Goal: Task Accomplishment & Management: Manage account settings

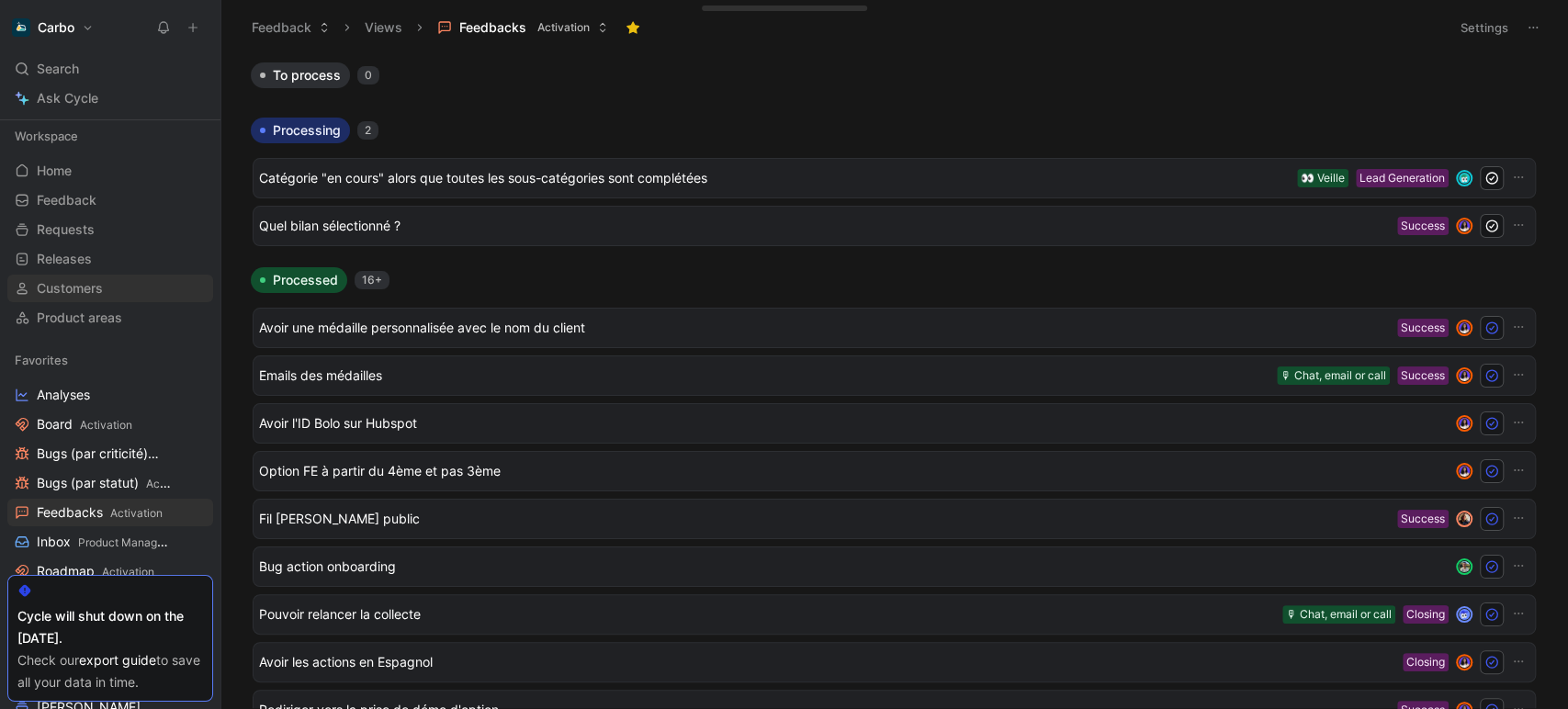
scroll to position [40, 0]
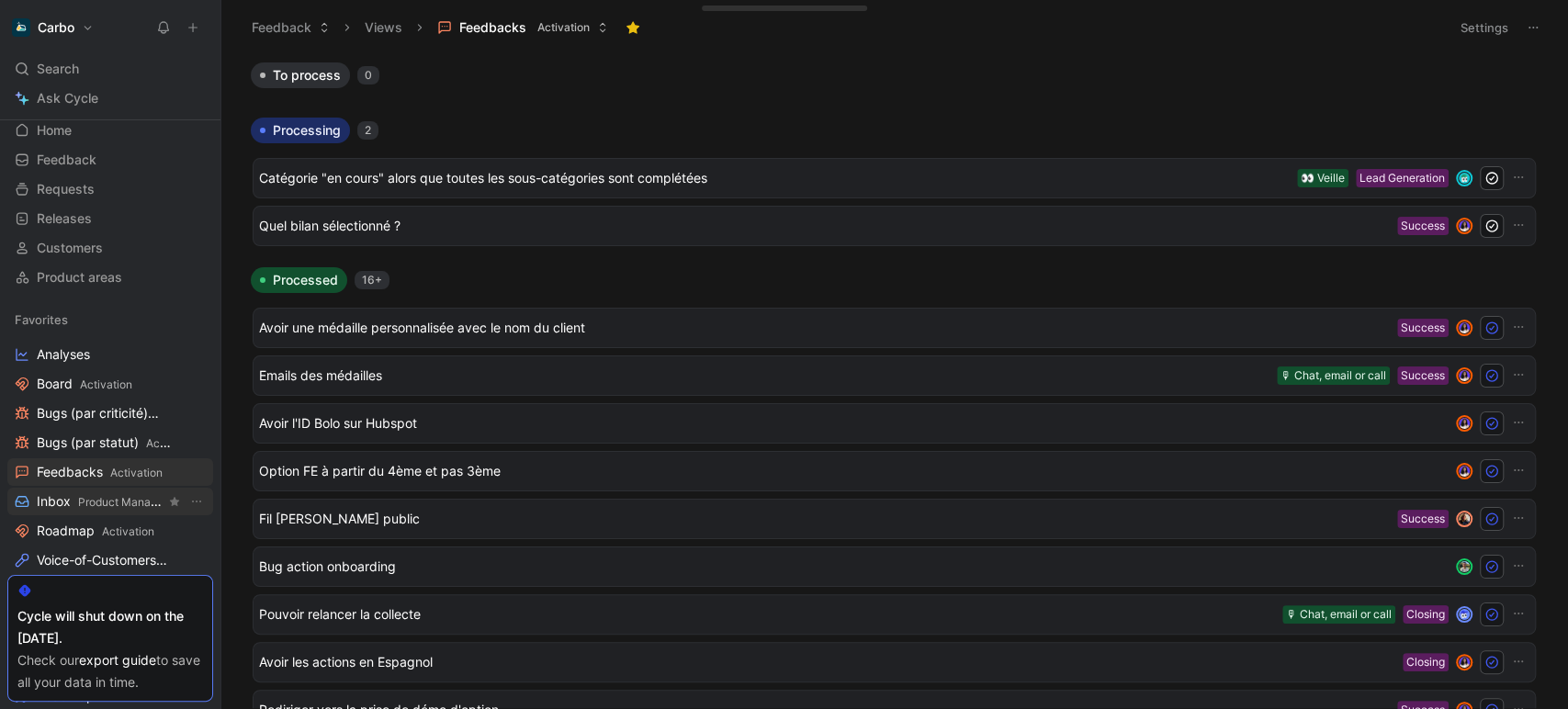
click at [109, 490] on link "Inbox Product Management" at bounding box center [109, 502] width 206 height 28
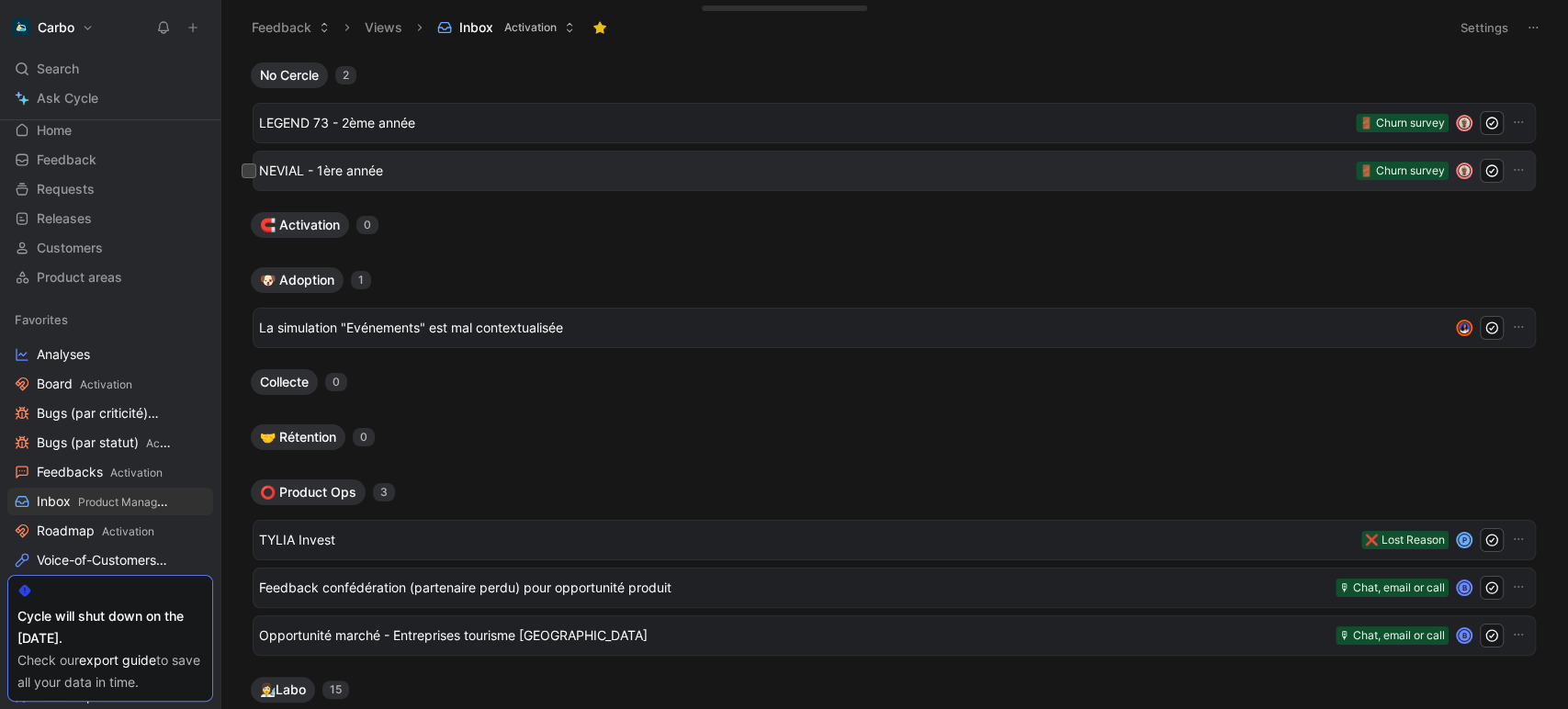
click at [463, 169] on span "NEVIAL - 1ère année" at bounding box center [803, 170] width 1090 height 22
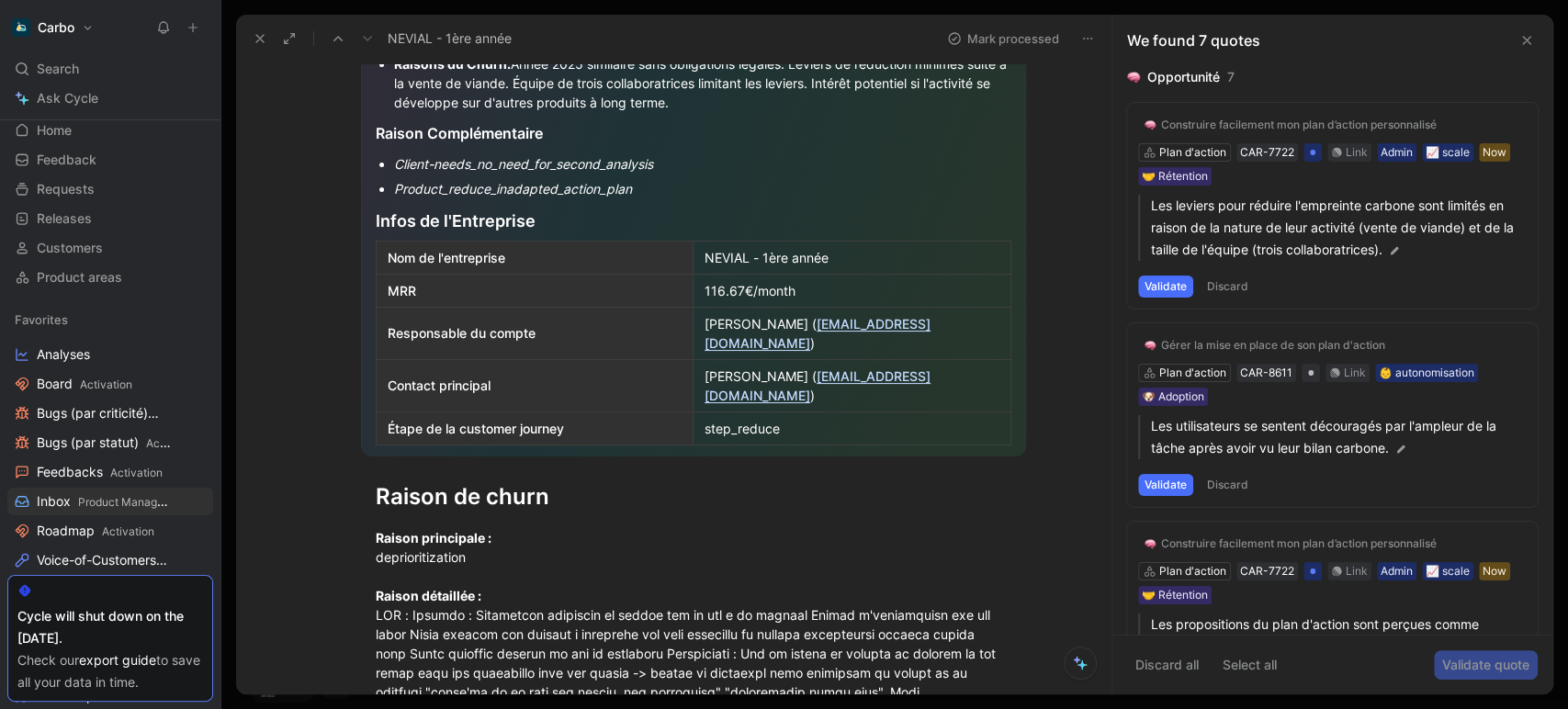
scroll to position [474, 0]
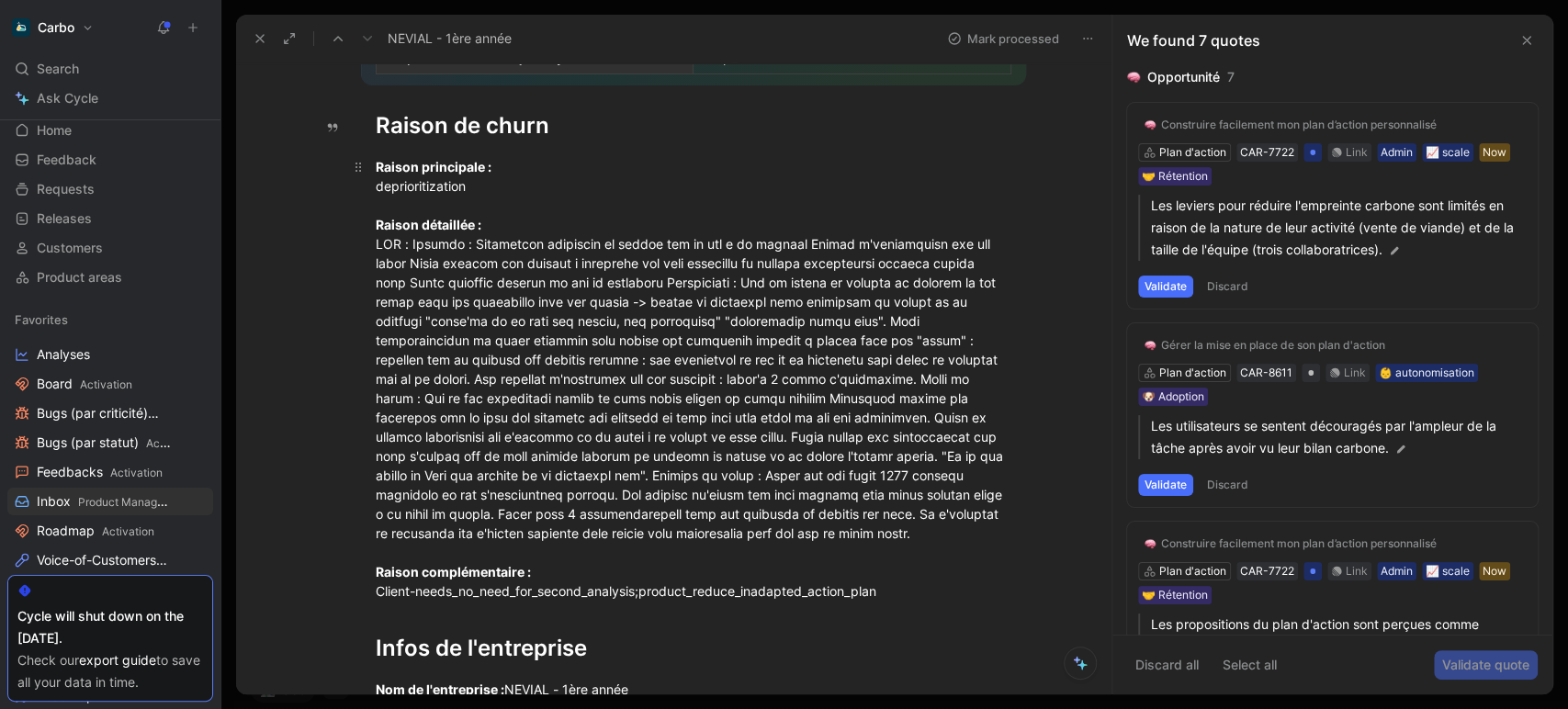
click at [647, 238] on div "Raison principale : deprioritization Raison détaillée : Raison complémentaire :…" at bounding box center [694, 379] width 636 height 444
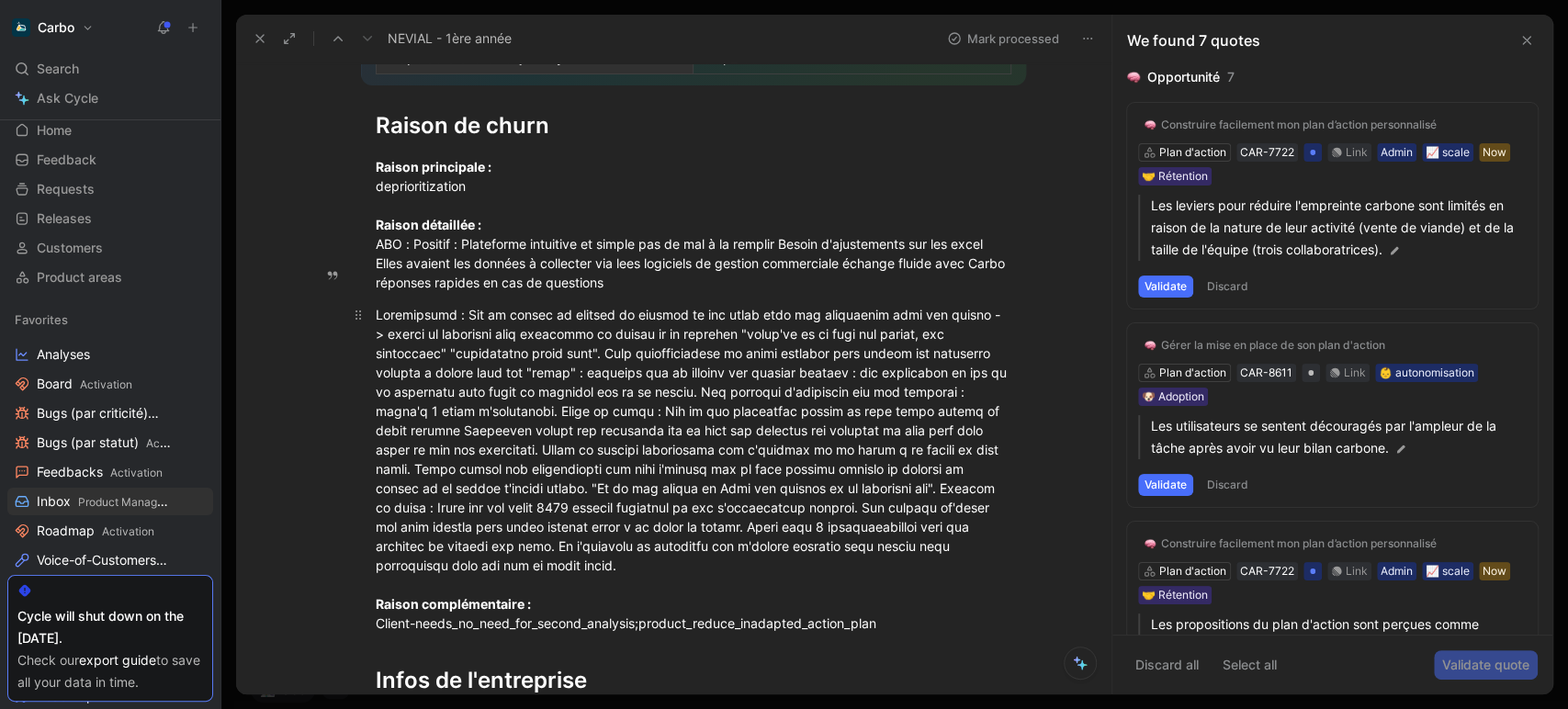
click at [592, 313] on div "Raison complémentaire : Client-needs_no_need_for_second_analysis;product_reduce…" at bounding box center [694, 469] width 636 height 328
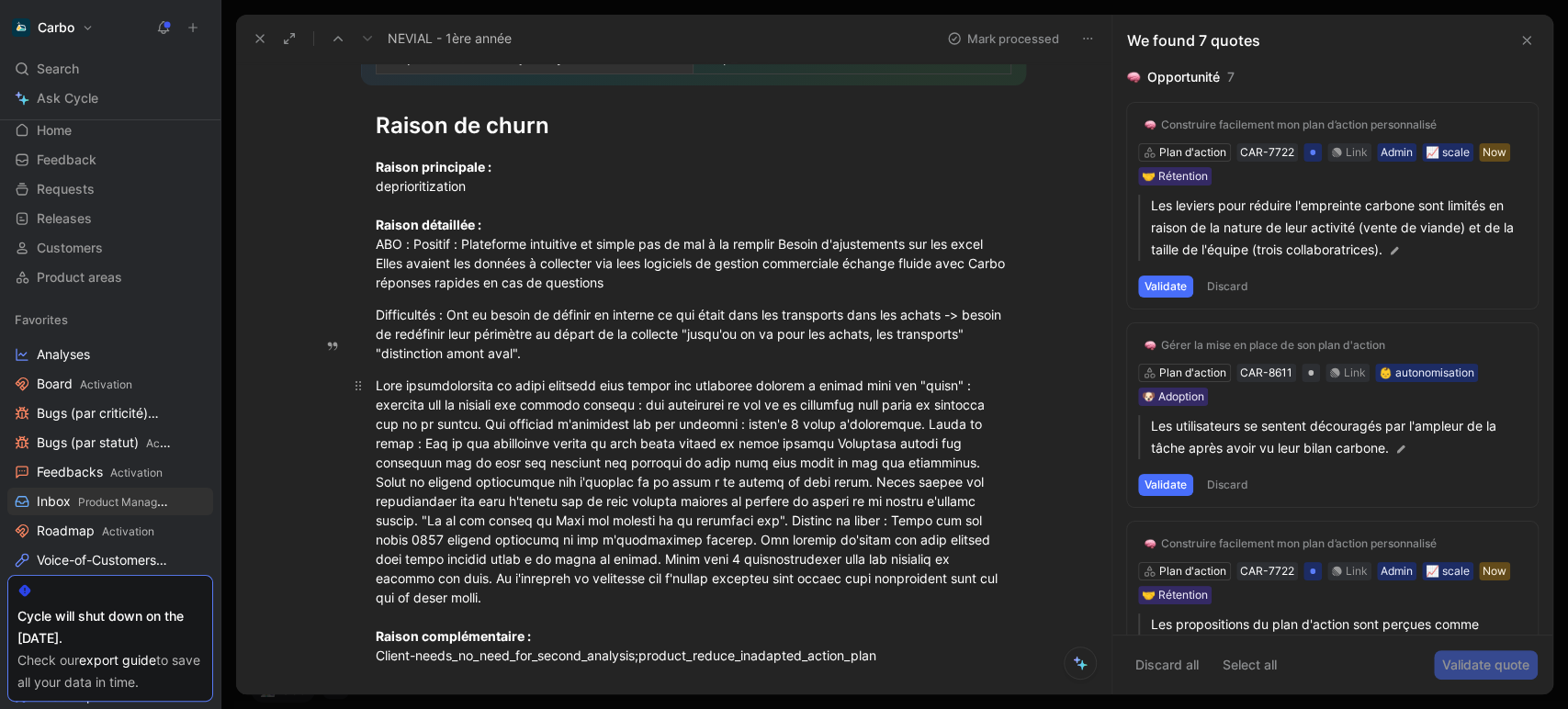
click at [532, 378] on div "Raison complémentaire : Client-needs_no_need_for_second_analysis;product_reduce…" at bounding box center [694, 521] width 636 height 290
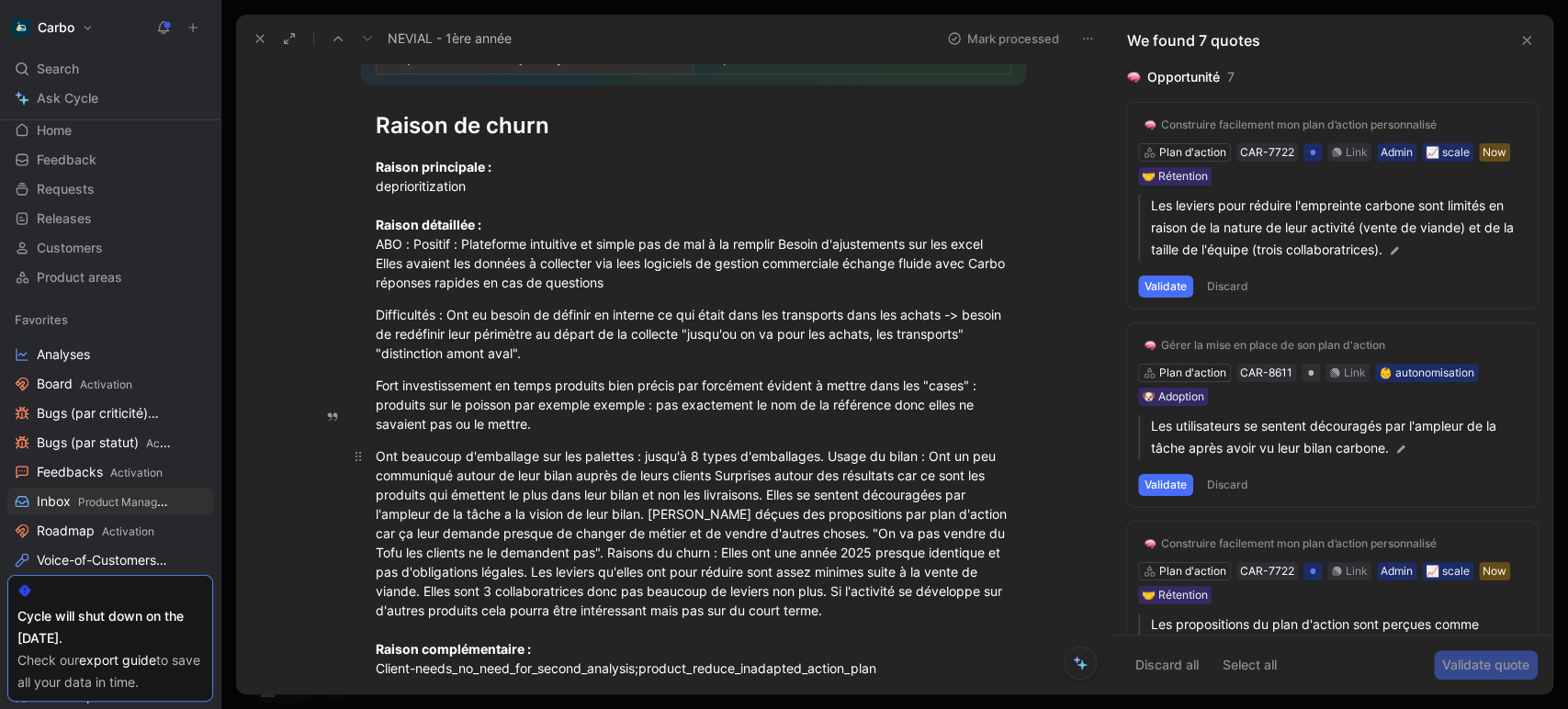
click at [768, 449] on div "Ont beaucoup d'emballage sur les palettes : jusqu'à 8 types d'emballages. Usage…" at bounding box center [694, 562] width 636 height 231
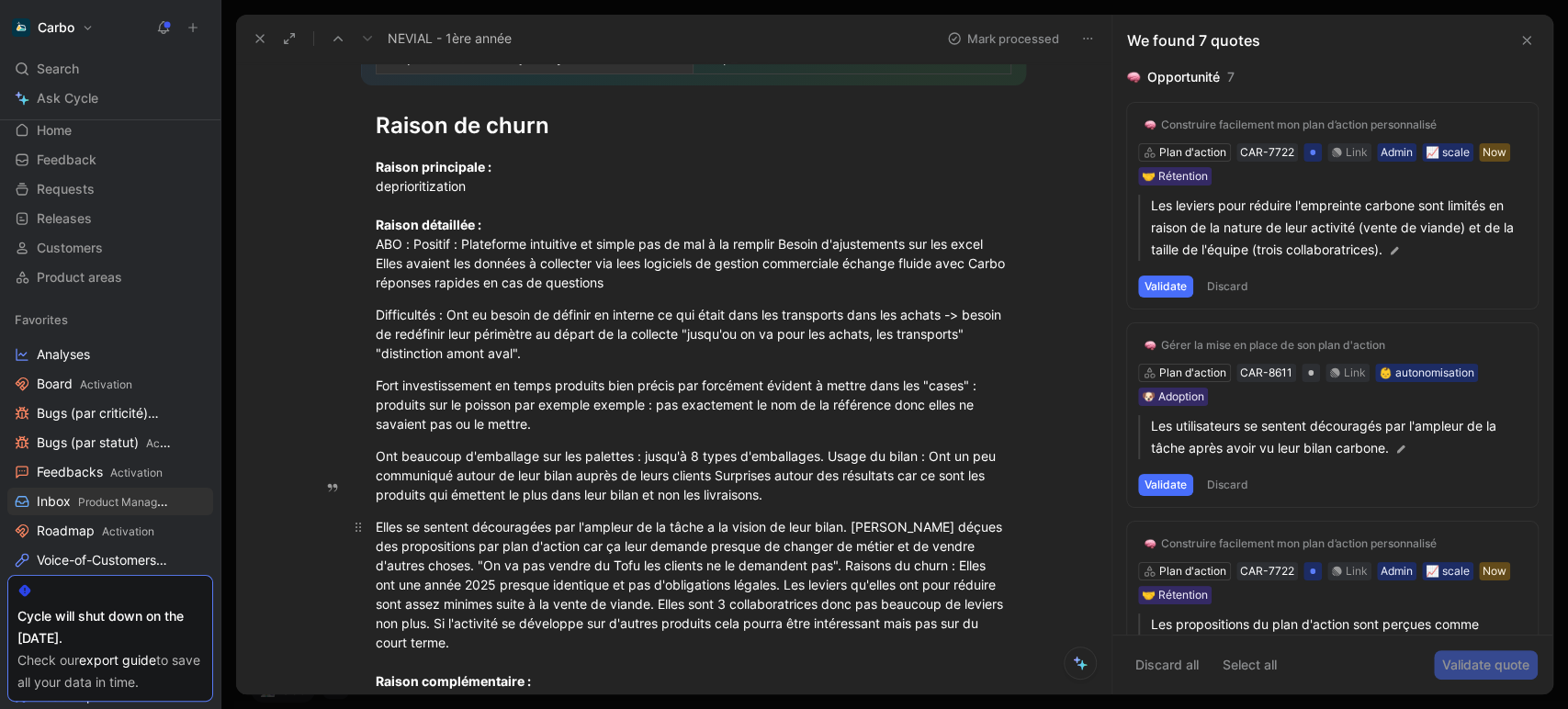
click at [790, 522] on div "Elles se sentent découragées par l'ampleur de la tâche a la vision de leur bila…" at bounding box center [694, 613] width 636 height 193
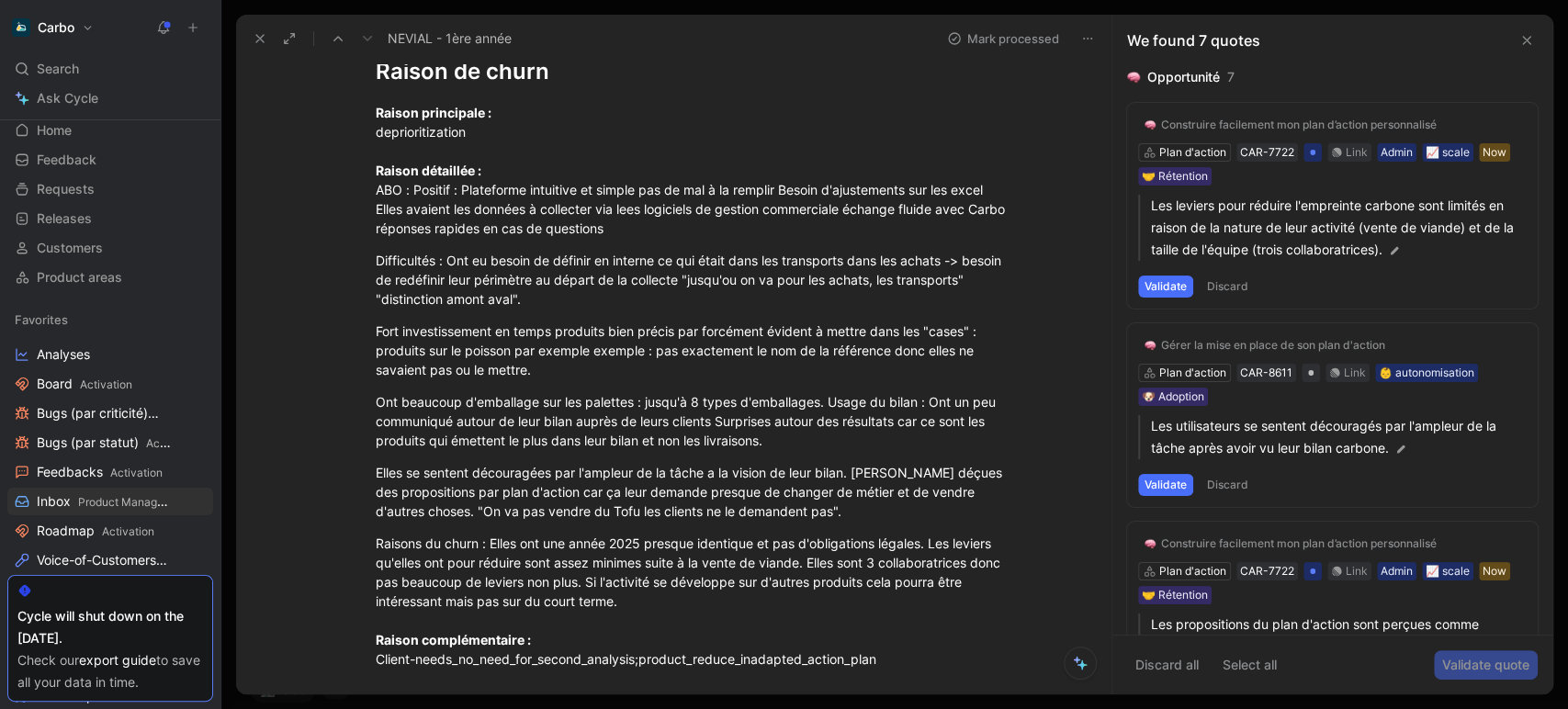
scroll to position [1135, 0]
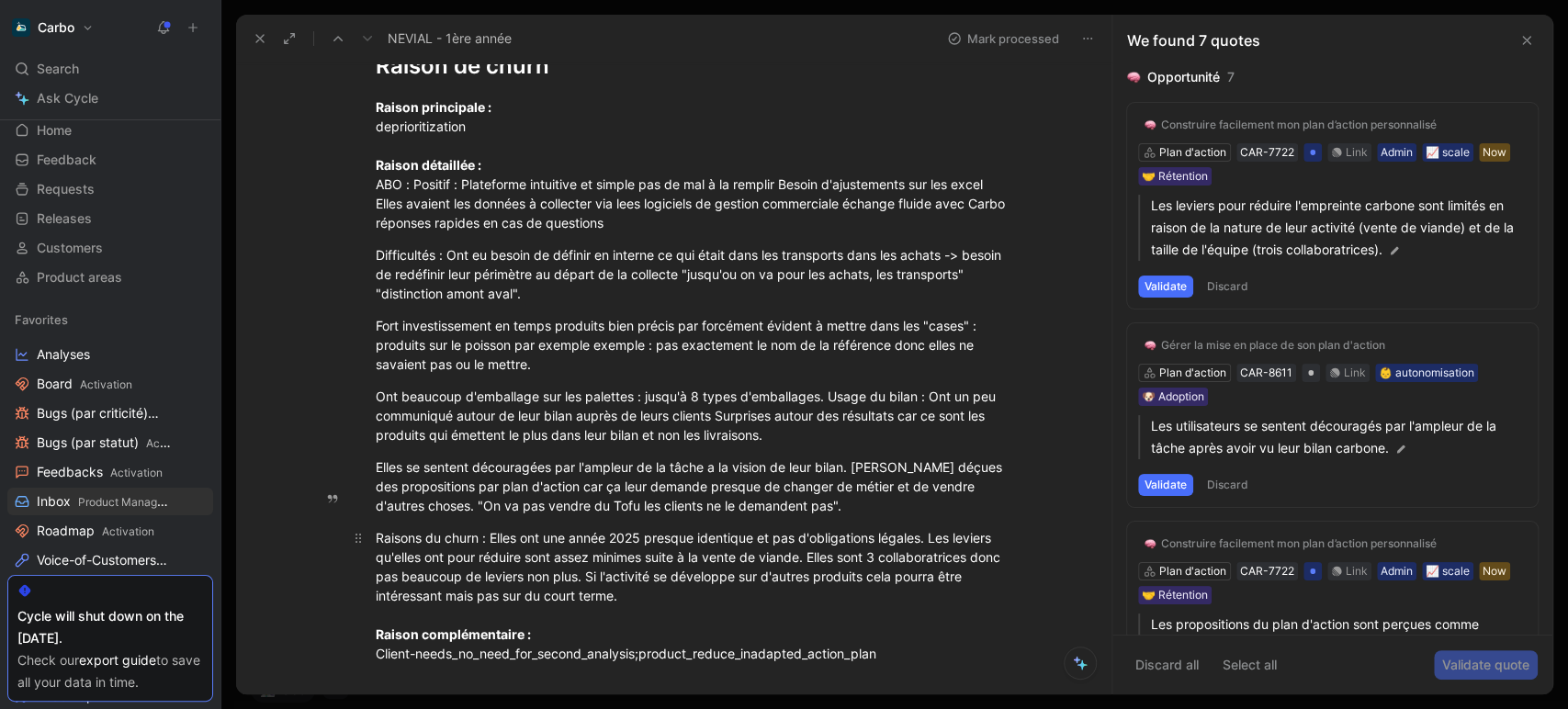
click at [808, 529] on div "Raisons du churn : Elles ont une année 2025 presque identique et pas d'obligati…" at bounding box center [694, 596] width 636 height 135
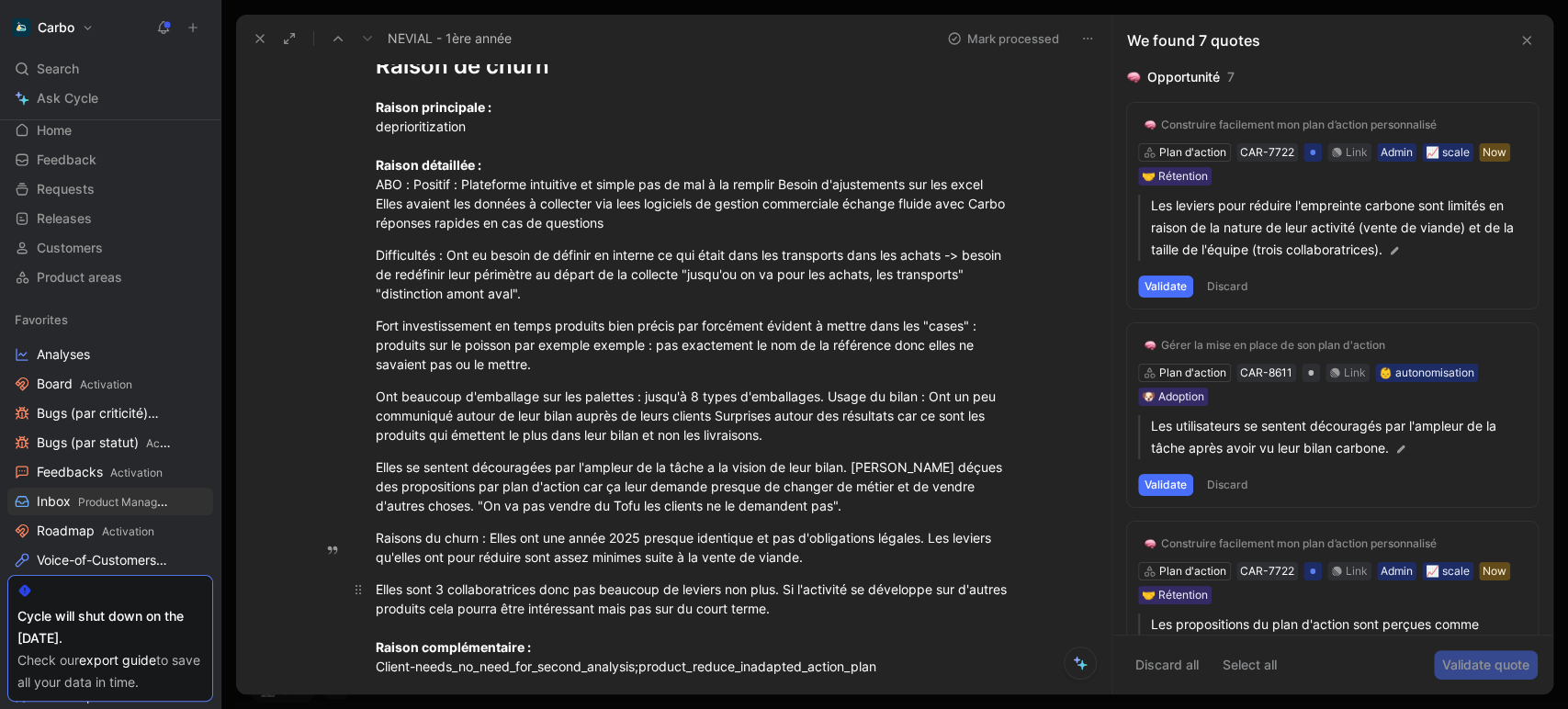
click at [779, 580] on div "Elles sont 3 collaboratrices donc pas beaucoup de leviers non plus. Si l'activi…" at bounding box center [694, 628] width 636 height 97
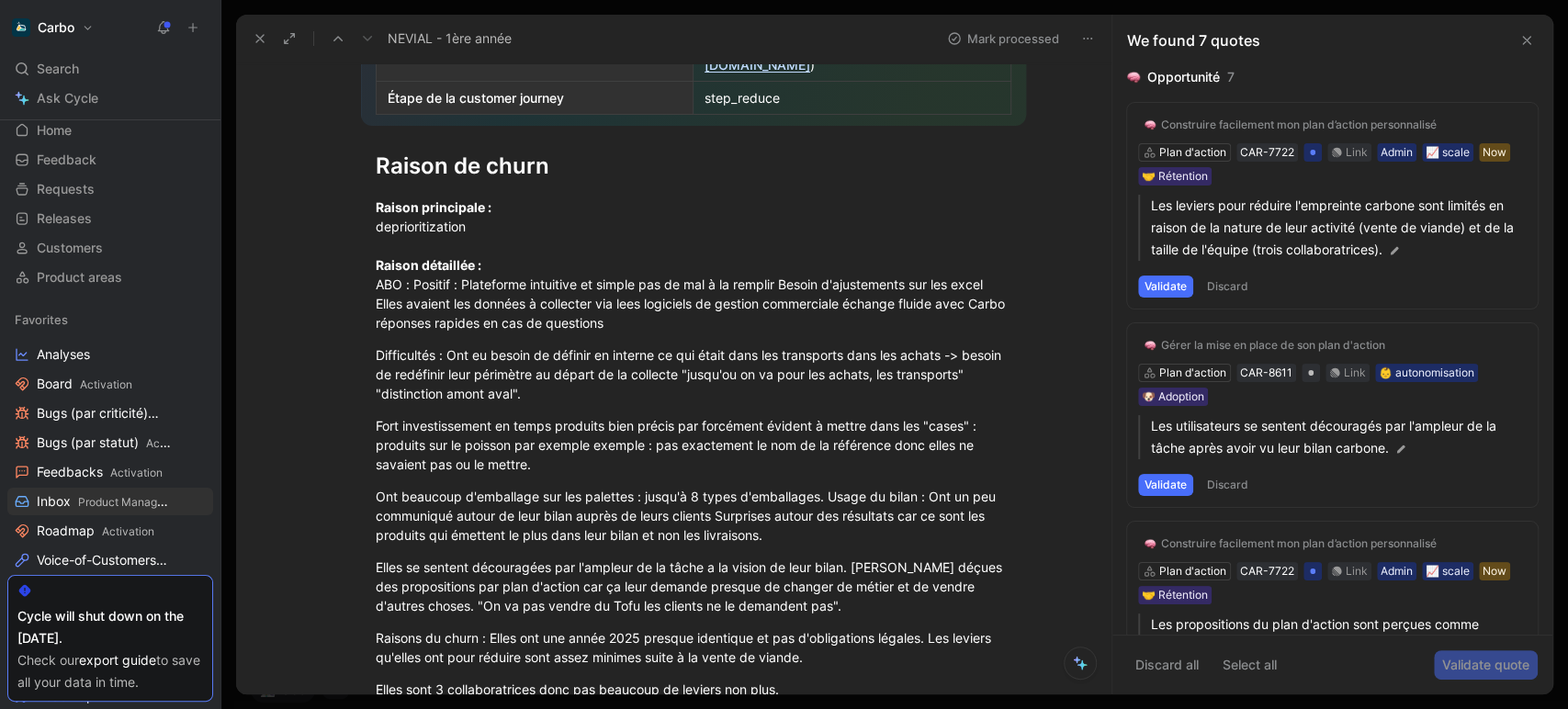
scroll to position [1034, 0]
click at [776, 240] on div "Raison principale : deprioritization Raison détaillée : ABO : Positif : Platefo…" at bounding box center [694, 266] width 636 height 135
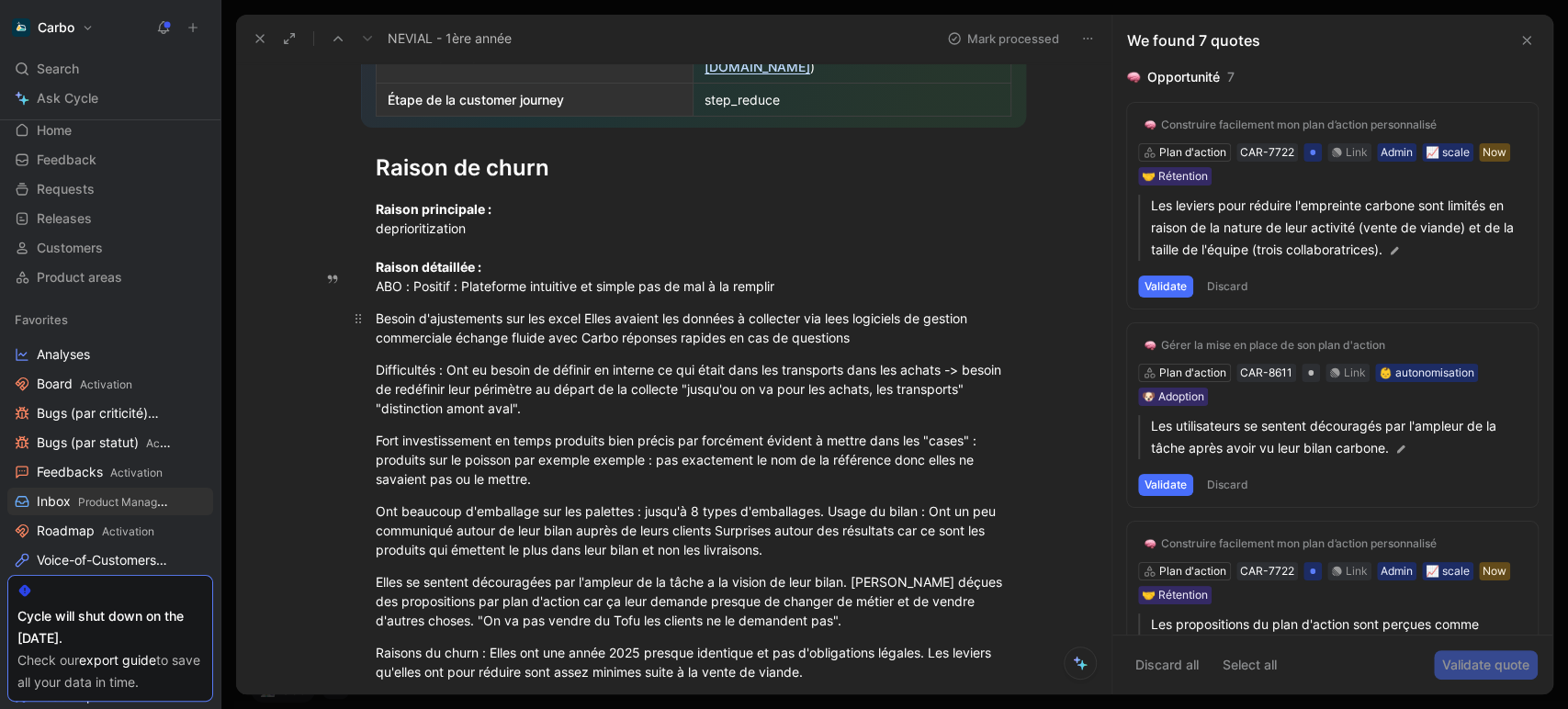
click at [448, 309] on div "Besoin d'ajustements sur les excel Elles avaient les données à collecter via le…" at bounding box center [694, 328] width 636 height 38
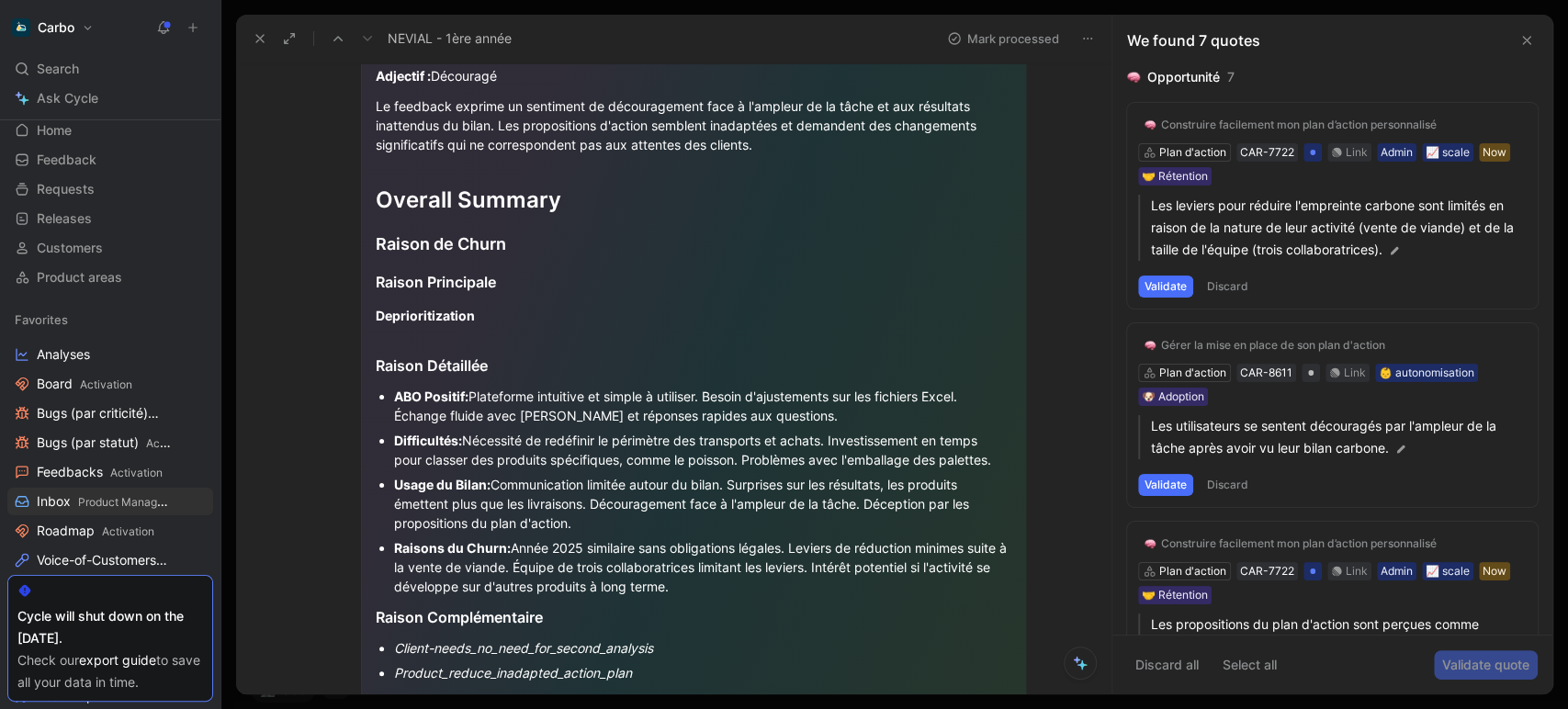
scroll to position [0, 0]
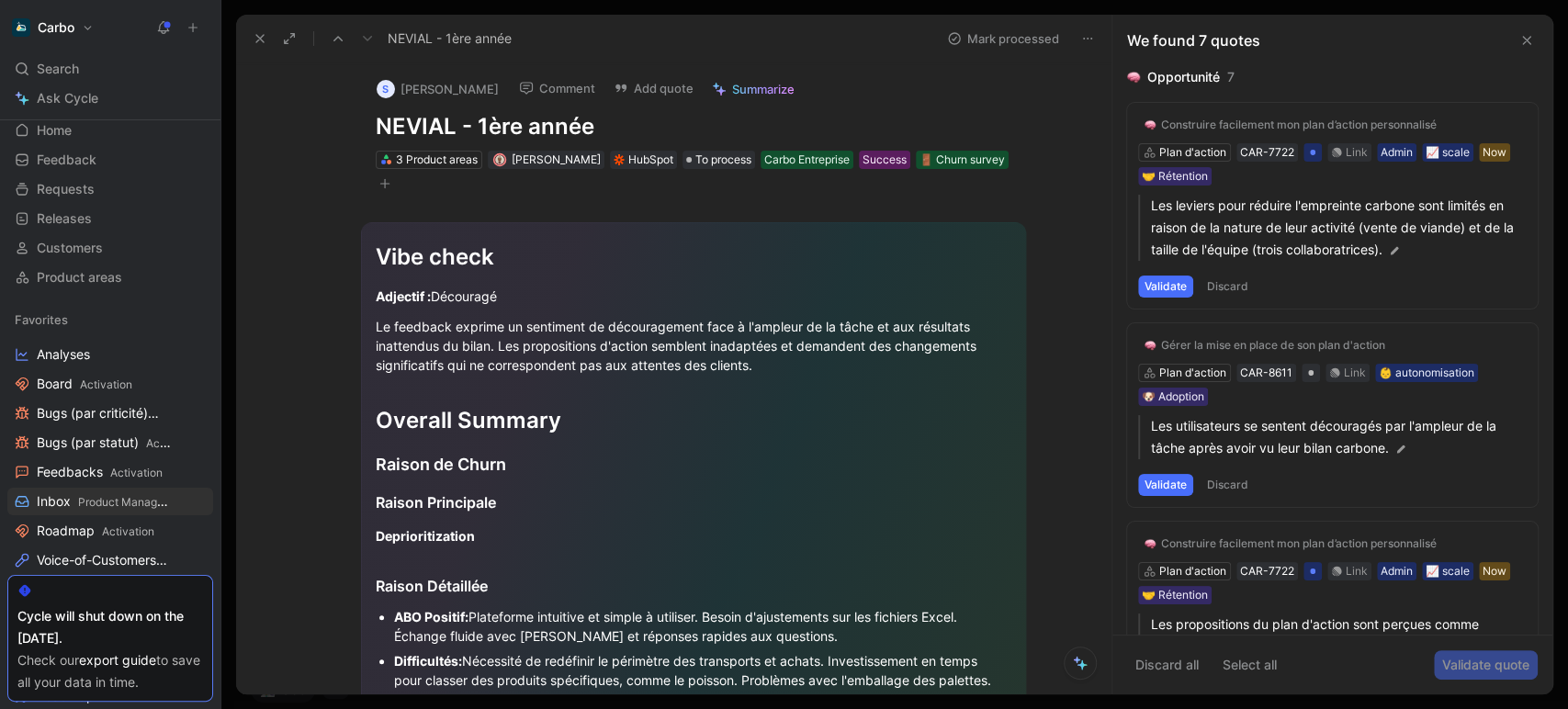
click at [380, 181] on icon "button" at bounding box center [384, 183] width 11 height 11
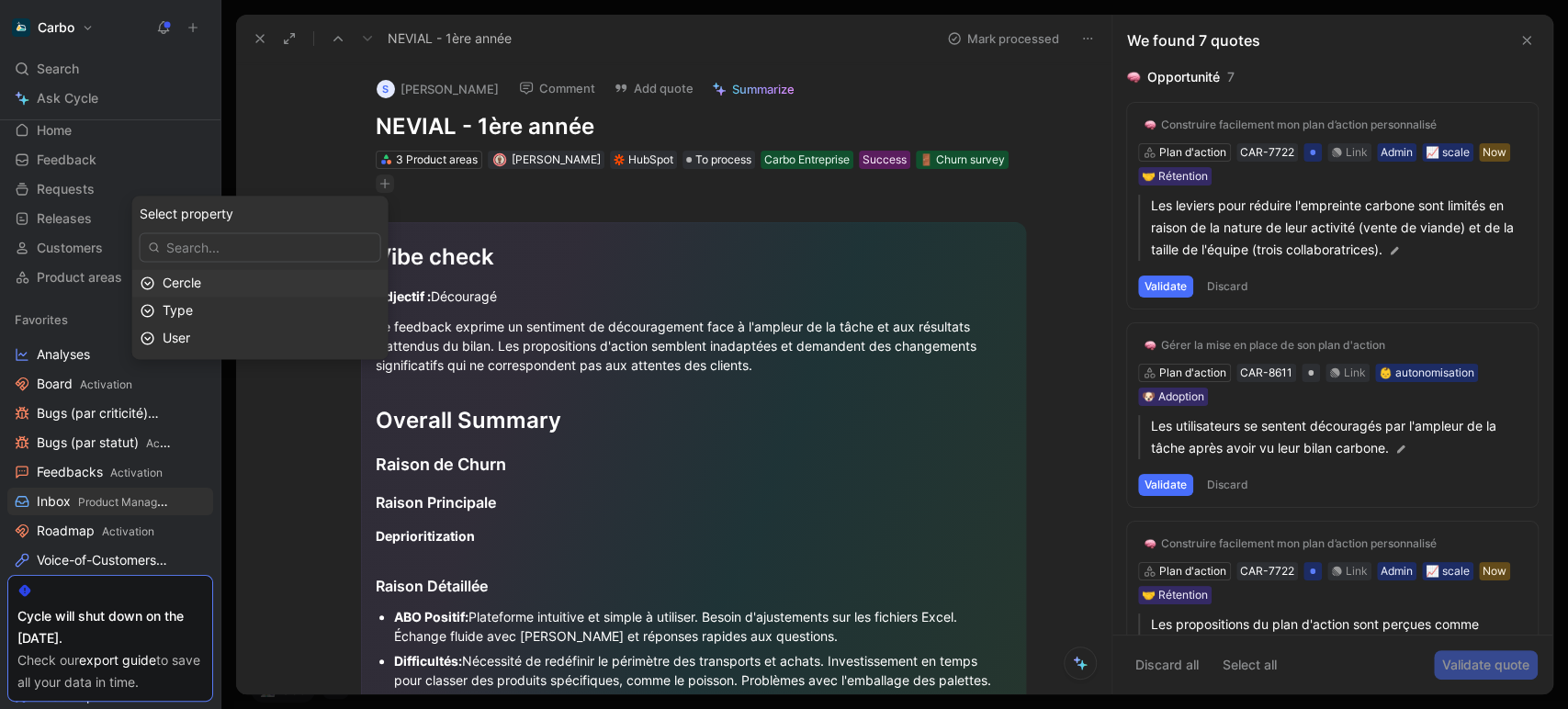
click at [272, 277] on div "Cercle" at bounding box center [271, 283] width 218 height 22
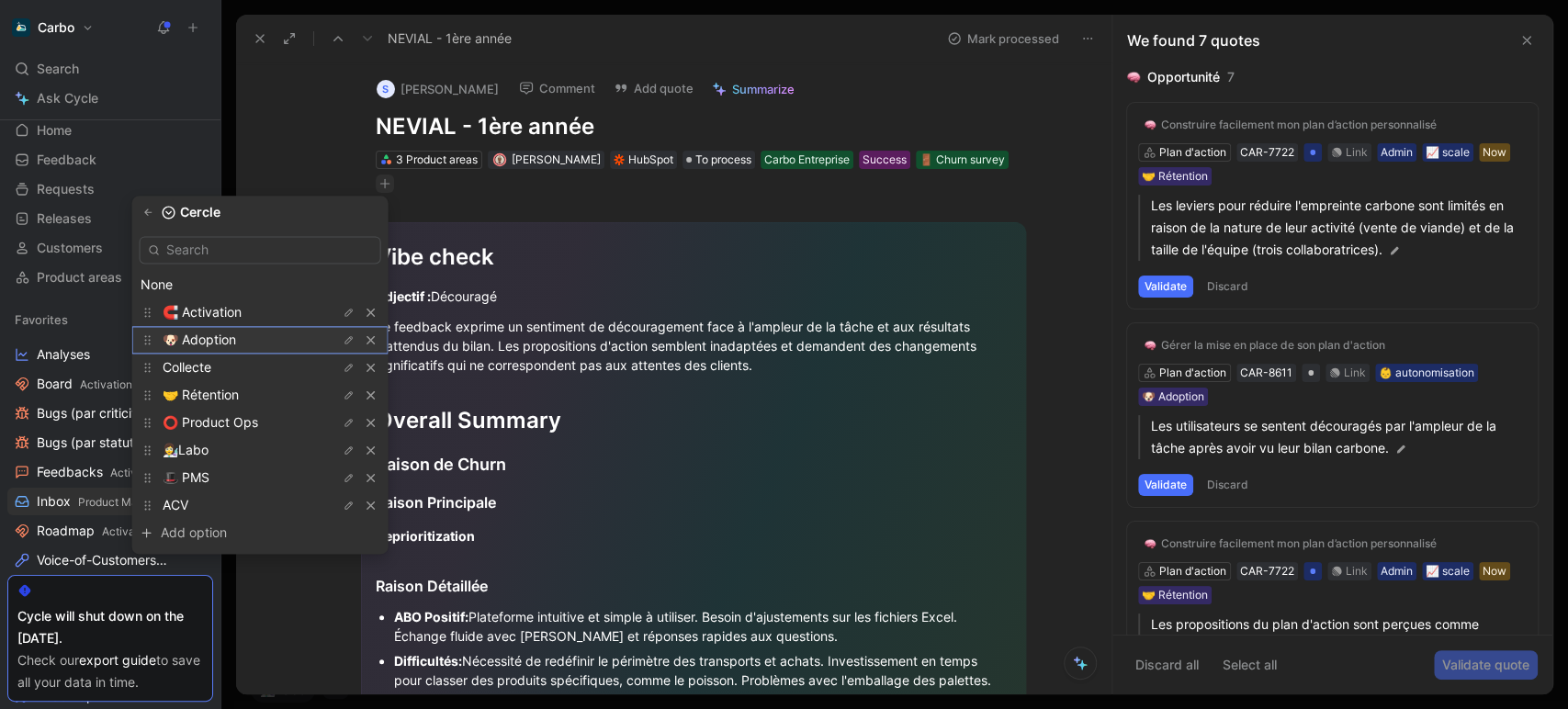
click at [236, 339] on span "🐶 Adoption" at bounding box center [199, 340] width 74 height 16
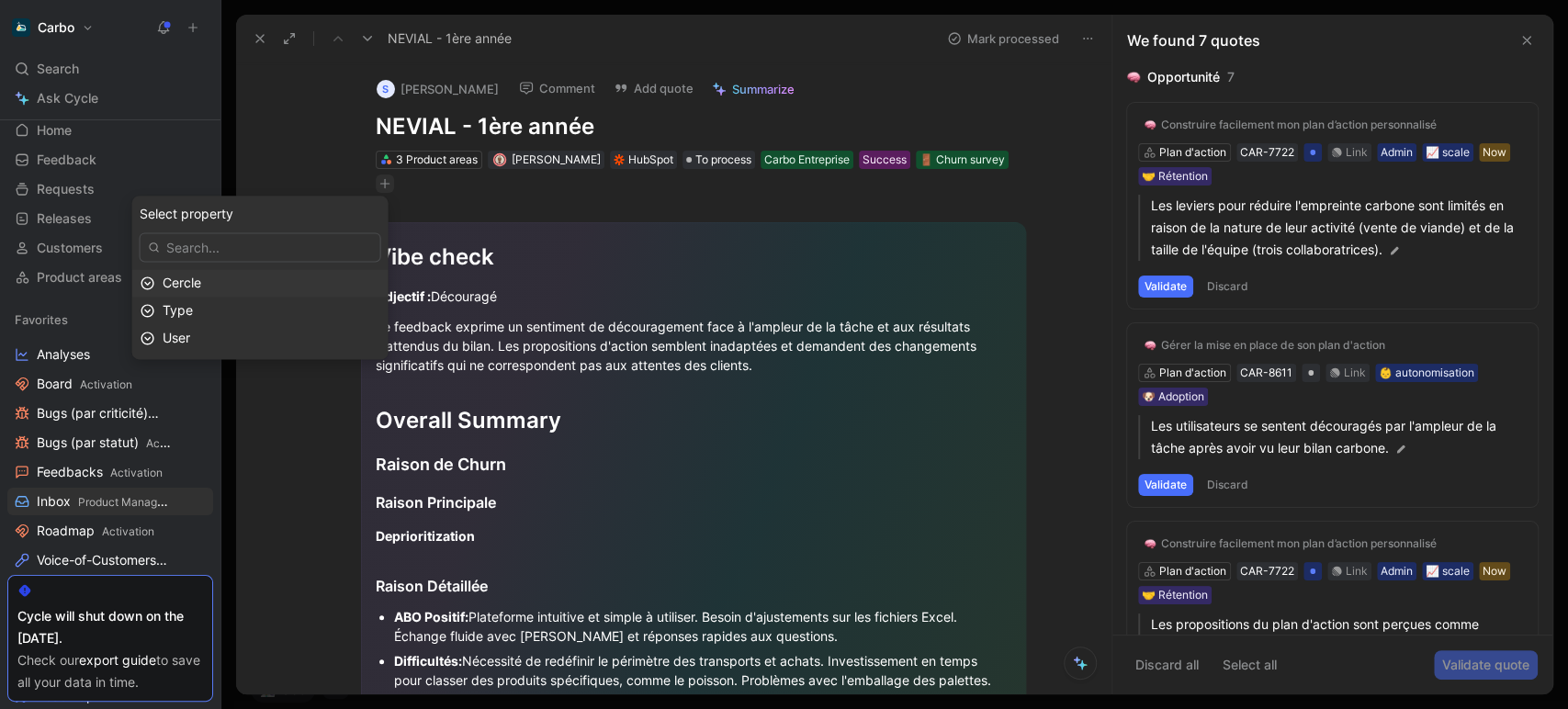
click at [229, 279] on div "Cercle" at bounding box center [271, 283] width 218 height 22
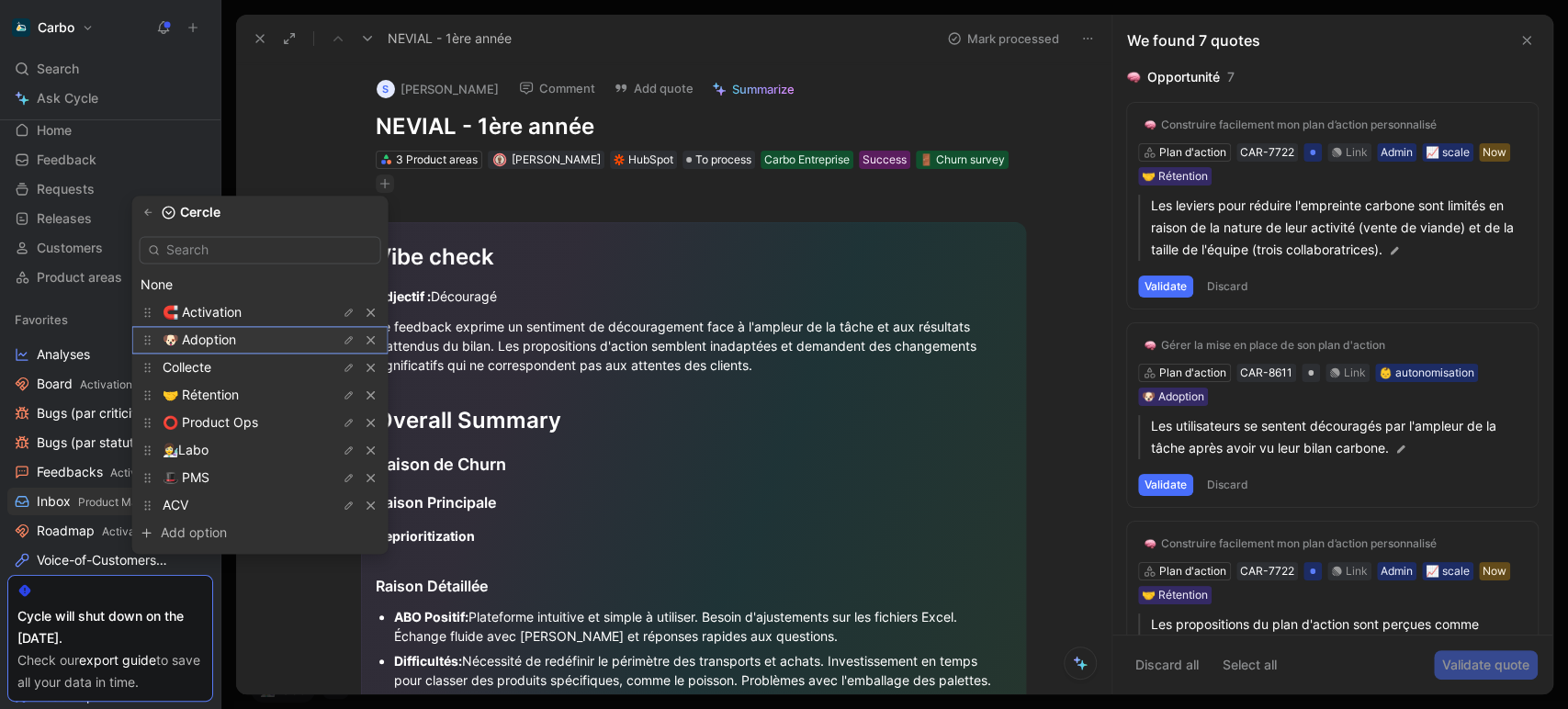
click at [235, 335] on span "🐶 Adoption" at bounding box center [199, 340] width 74 height 16
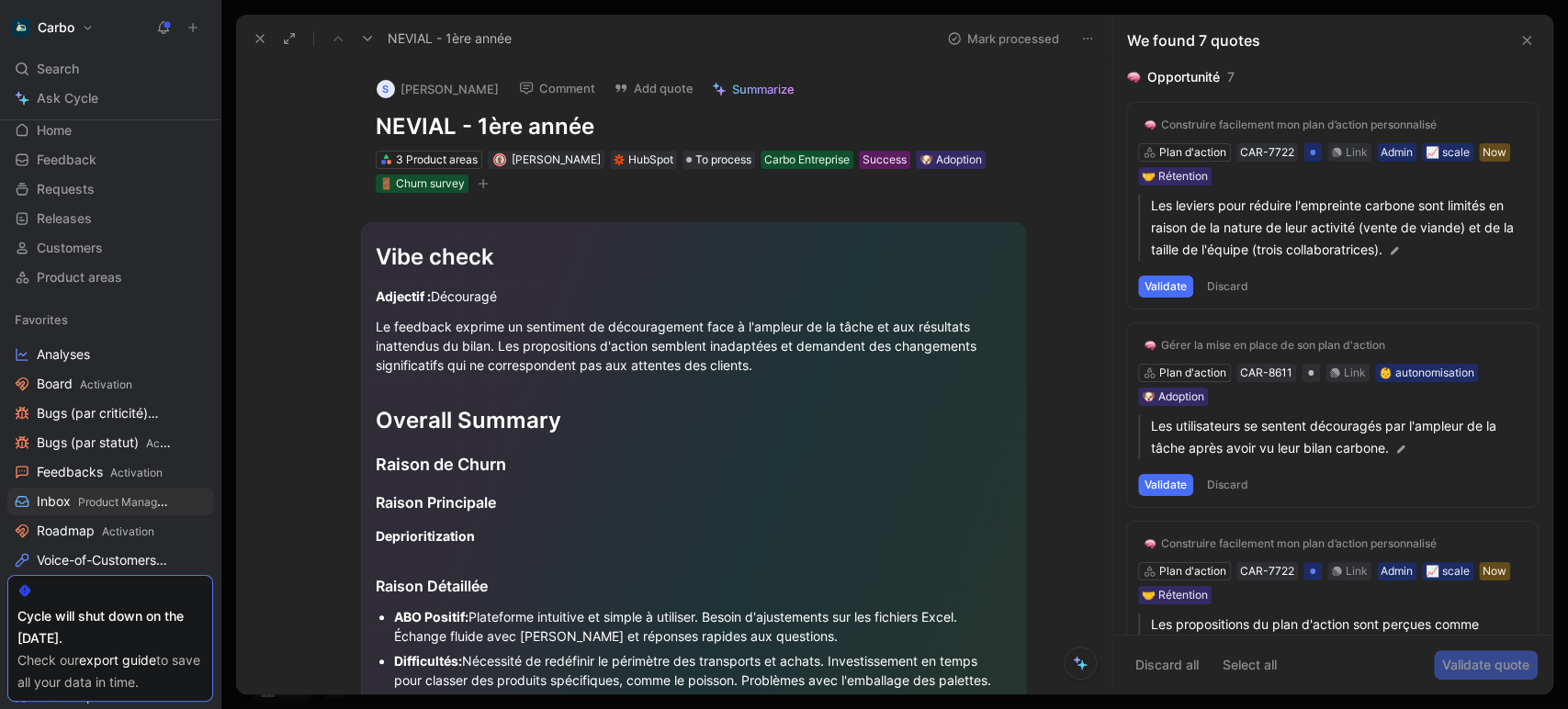
click at [256, 36] on icon at bounding box center [260, 38] width 15 height 15
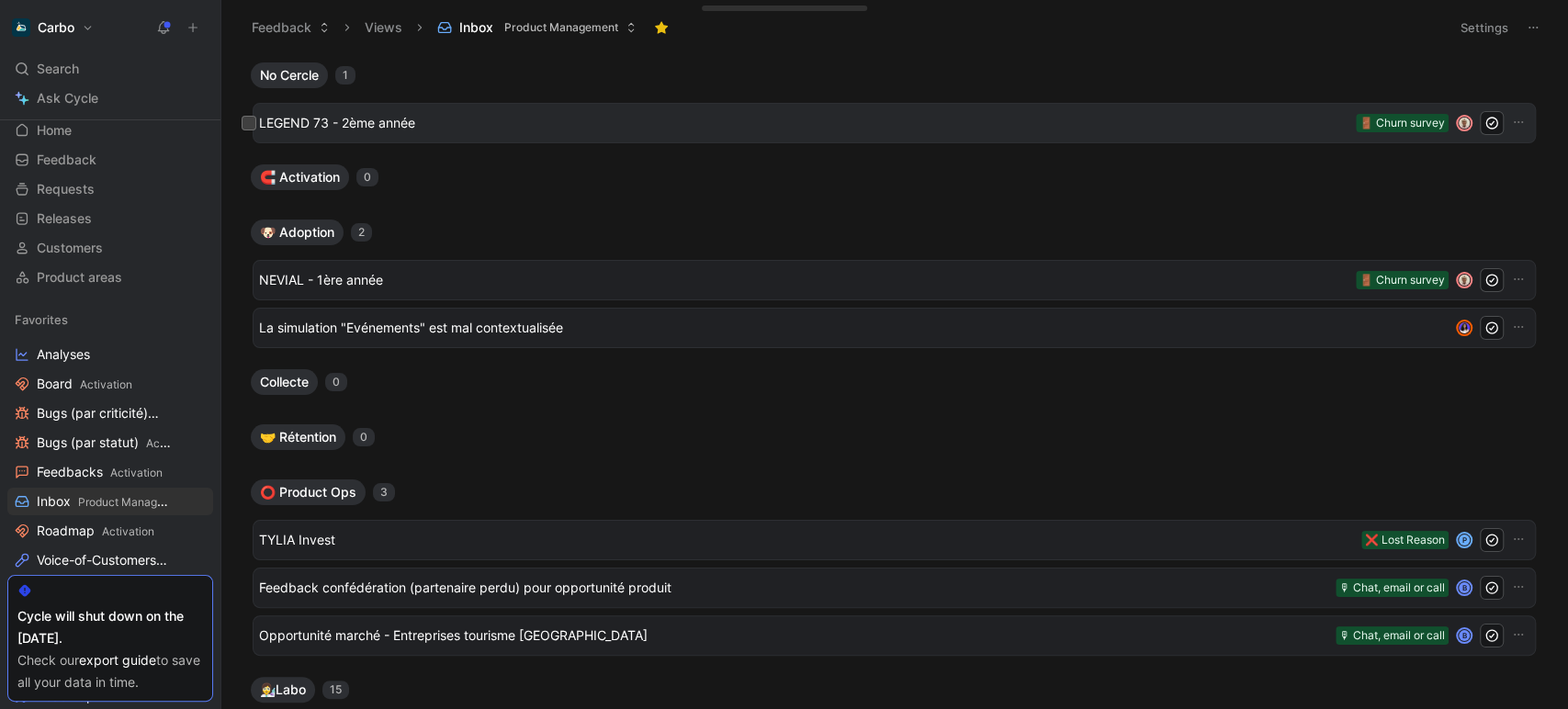
click at [352, 141] on div "LEGEND 73 - 2ème année 🚪 Churn survey" at bounding box center [895, 123] width 1284 height 40
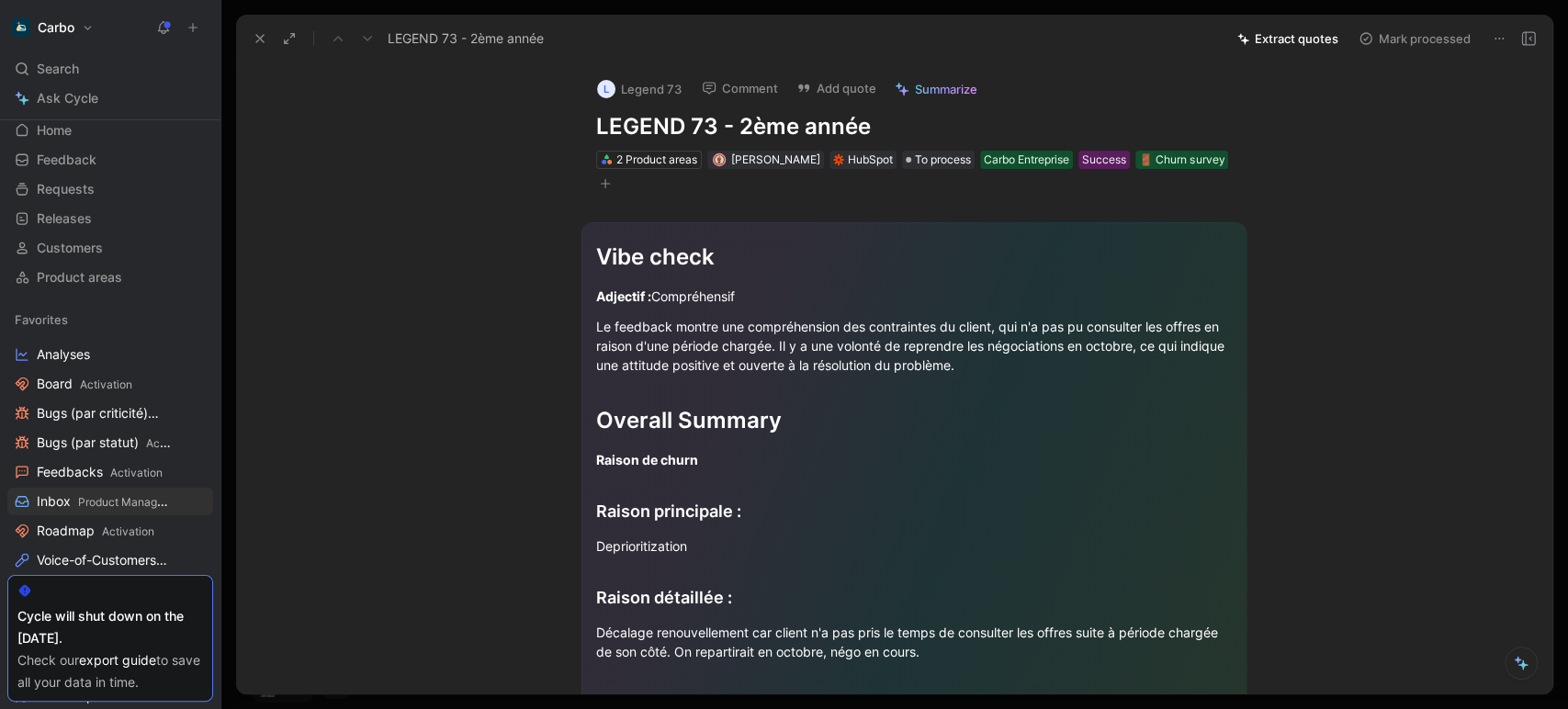
click at [599, 184] on icon "button" at bounding box center [604, 183] width 11 height 11
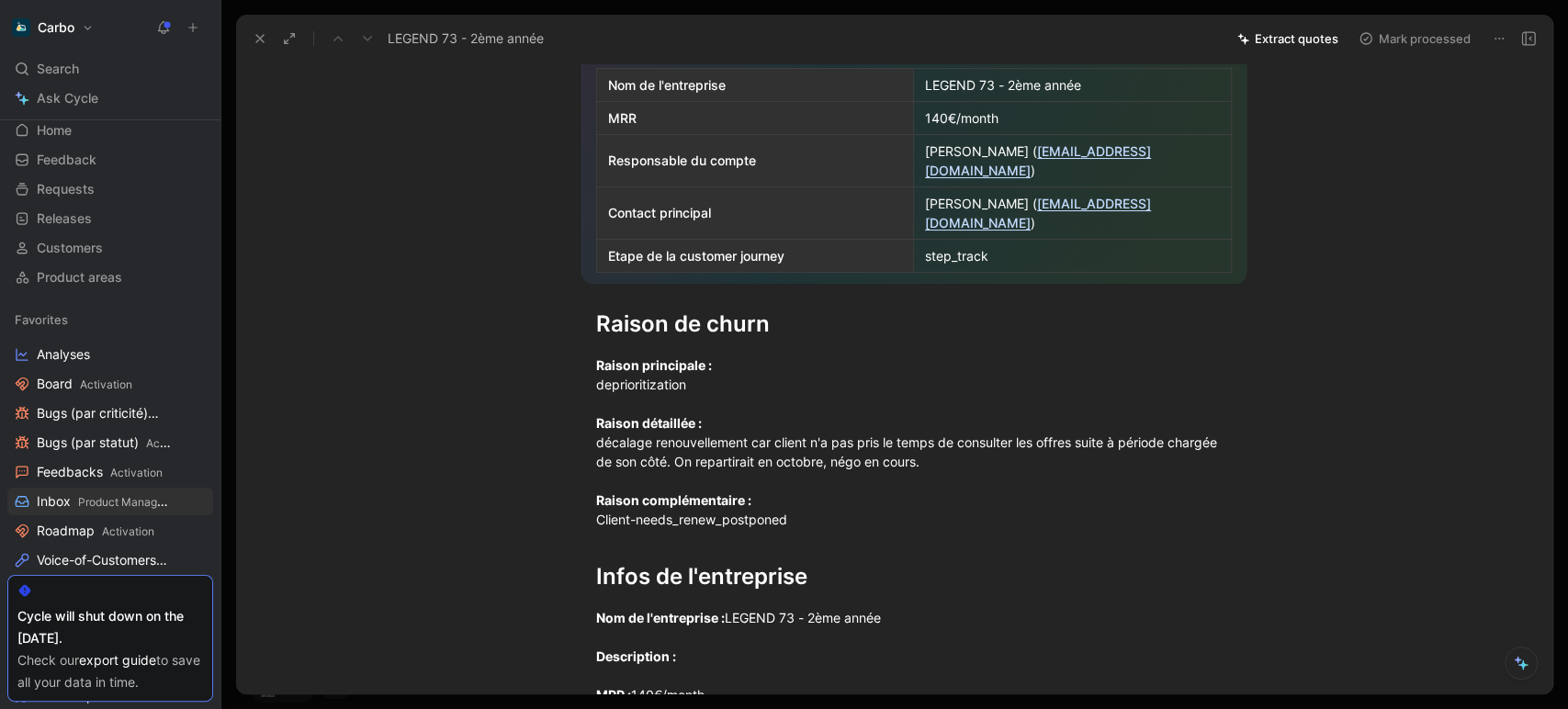
scroll to position [742, 0]
click at [661, 403] on div "Raison principale : deprioritization Raison détaillée : décalage renouvellement…" at bounding box center [914, 441] width 636 height 173
click at [868, 411] on div "Raison principale : deprioritization Raison détaillée : décalage renouvellement…" at bounding box center [914, 441] width 636 height 173
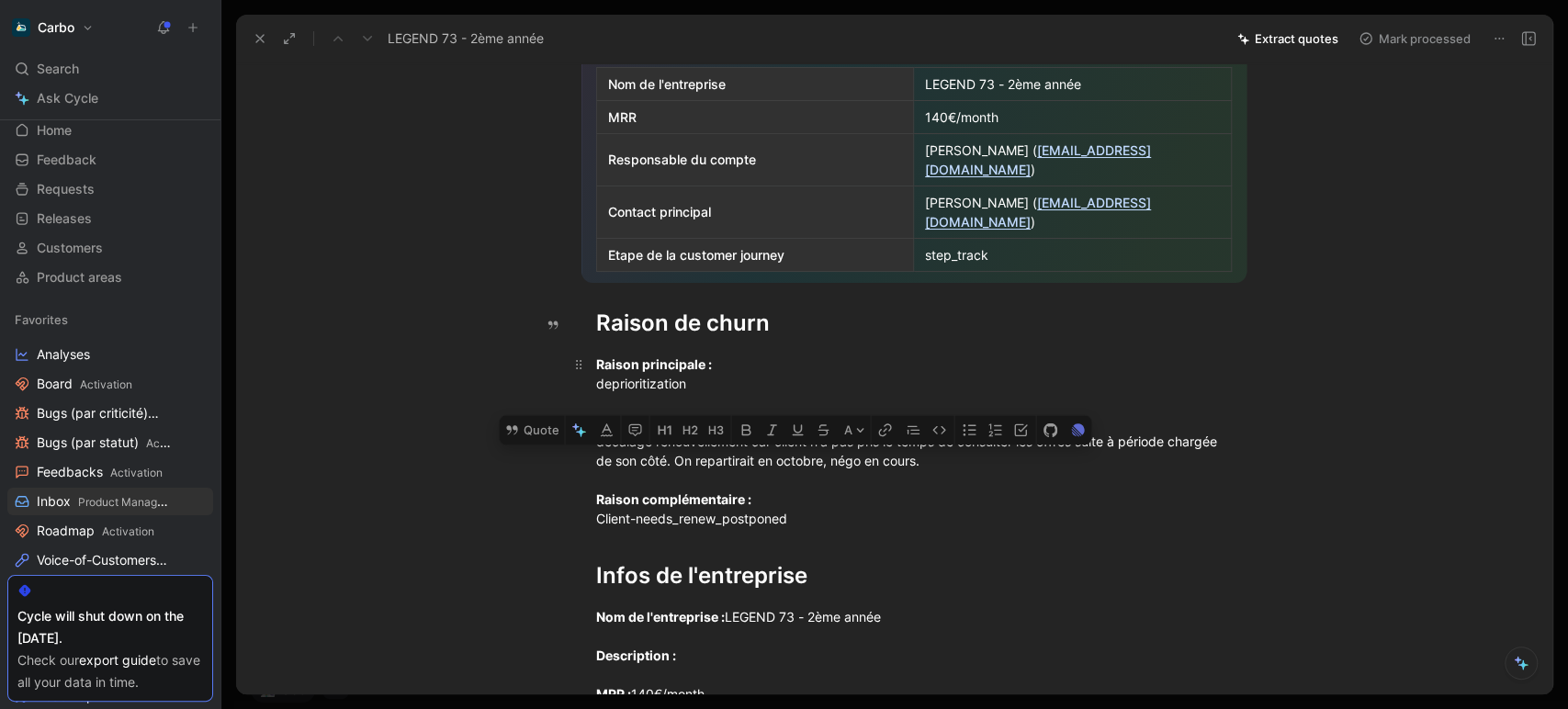
drag, startPoint x: 735, startPoint y: 422, endPoint x: 671, endPoint y: 418, distance: 64.1
click at [671, 418] on div "Raison principale : deprioritization Raison détaillée : décalage renouvellement…" at bounding box center [914, 441] width 636 height 173
click at [536, 417] on button "Quote" at bounding box center [532, 431] width 65 height 30
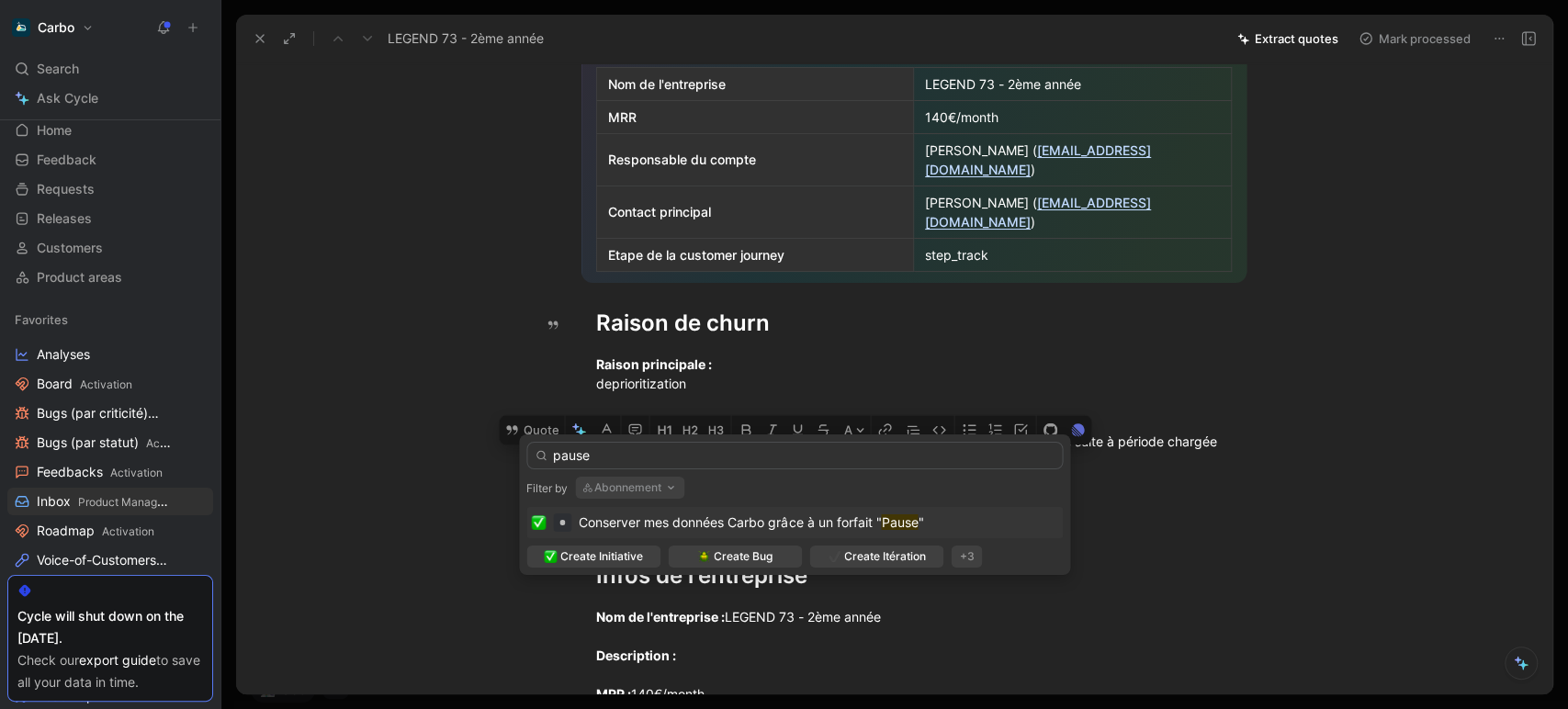
type input "pause"
click at [728, 517] on span "Conserver mes données Carbo grâce à un forfait "" at bounding box center [729, 523] width 302 height 16
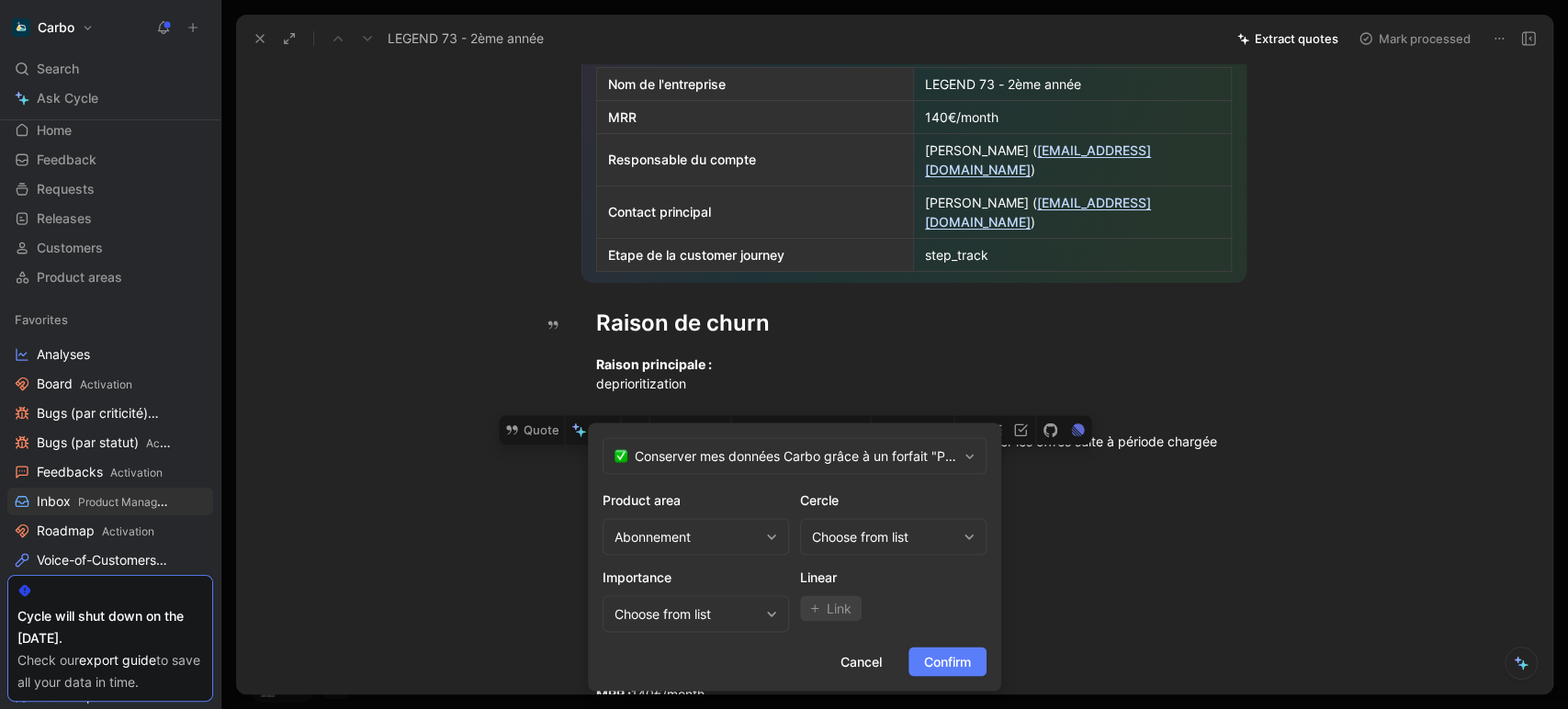
click at [969, 655] on span "Confirm" at bounding box center [948, 662] width 47 height 22
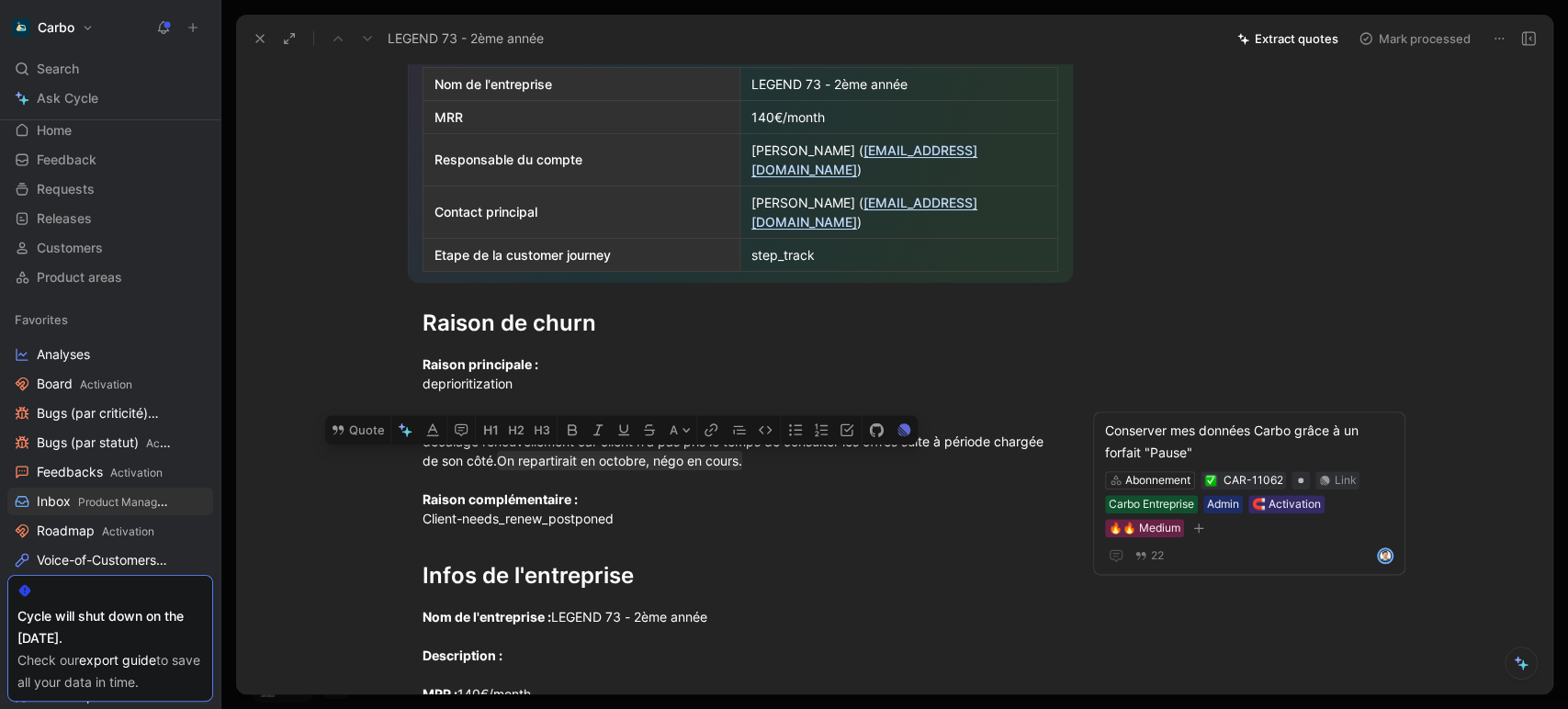
scroll to position [0, 0]
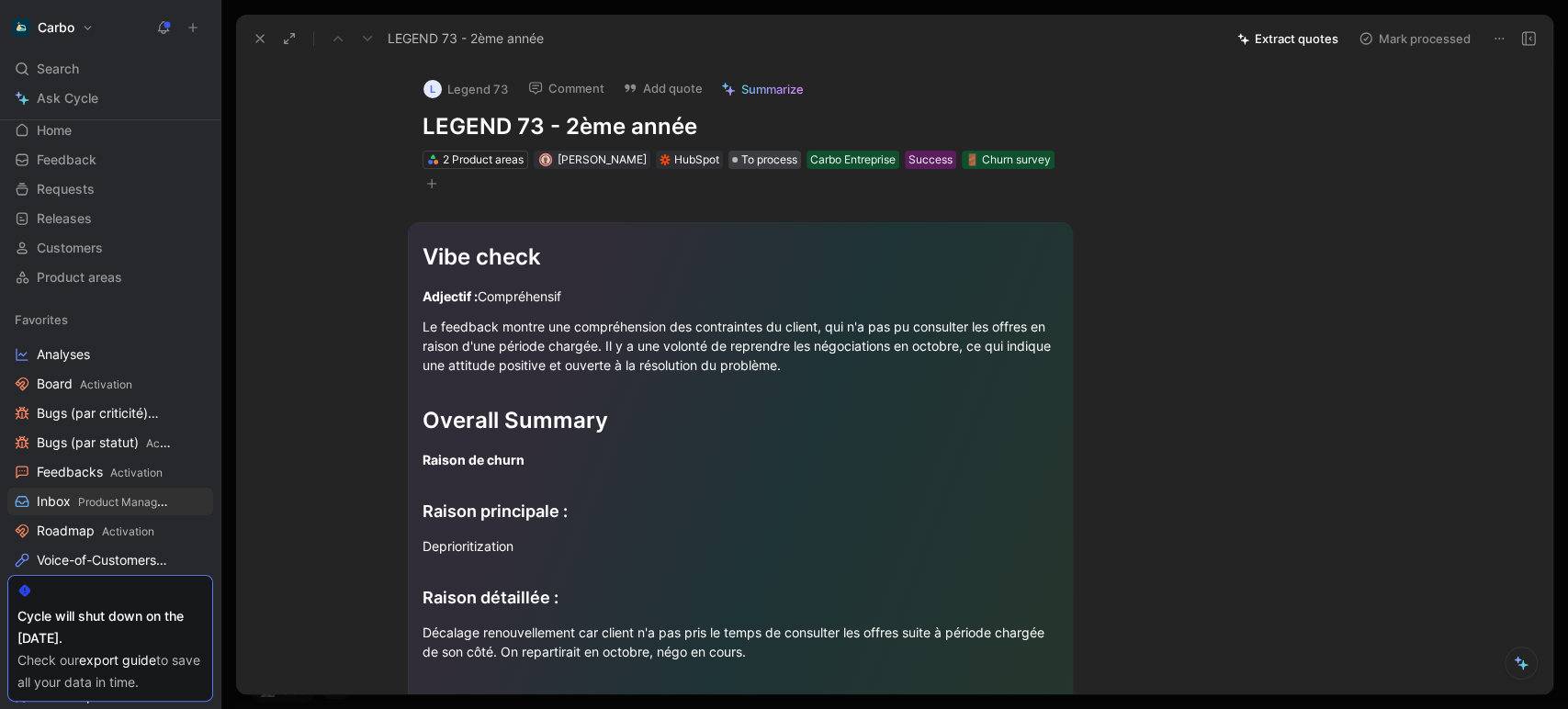
click at [741, 161] on span "To process" at bounding box center [769, 160] width 56 height 19
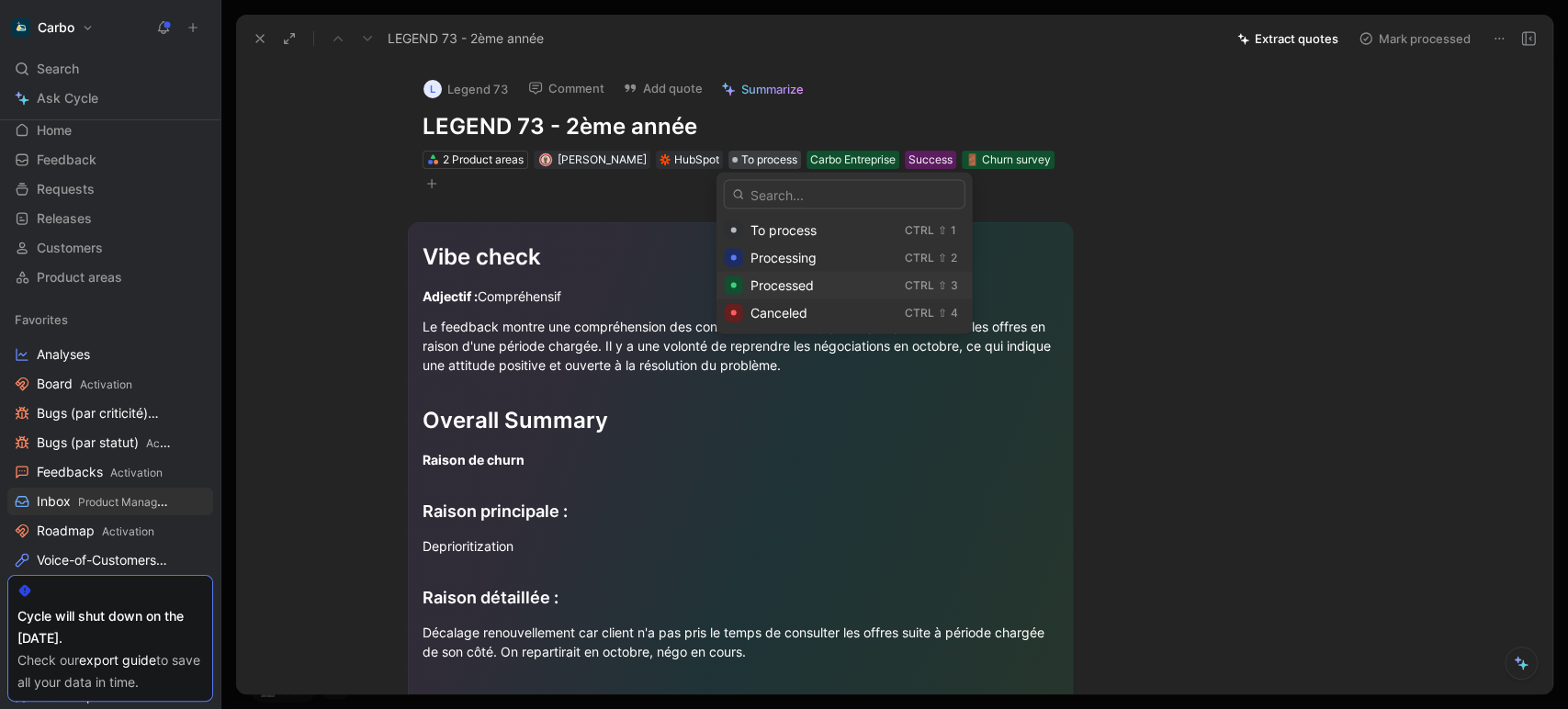
click at [773, 280] on span "Processed" at bounding box center [782, 286] width 63 height 16
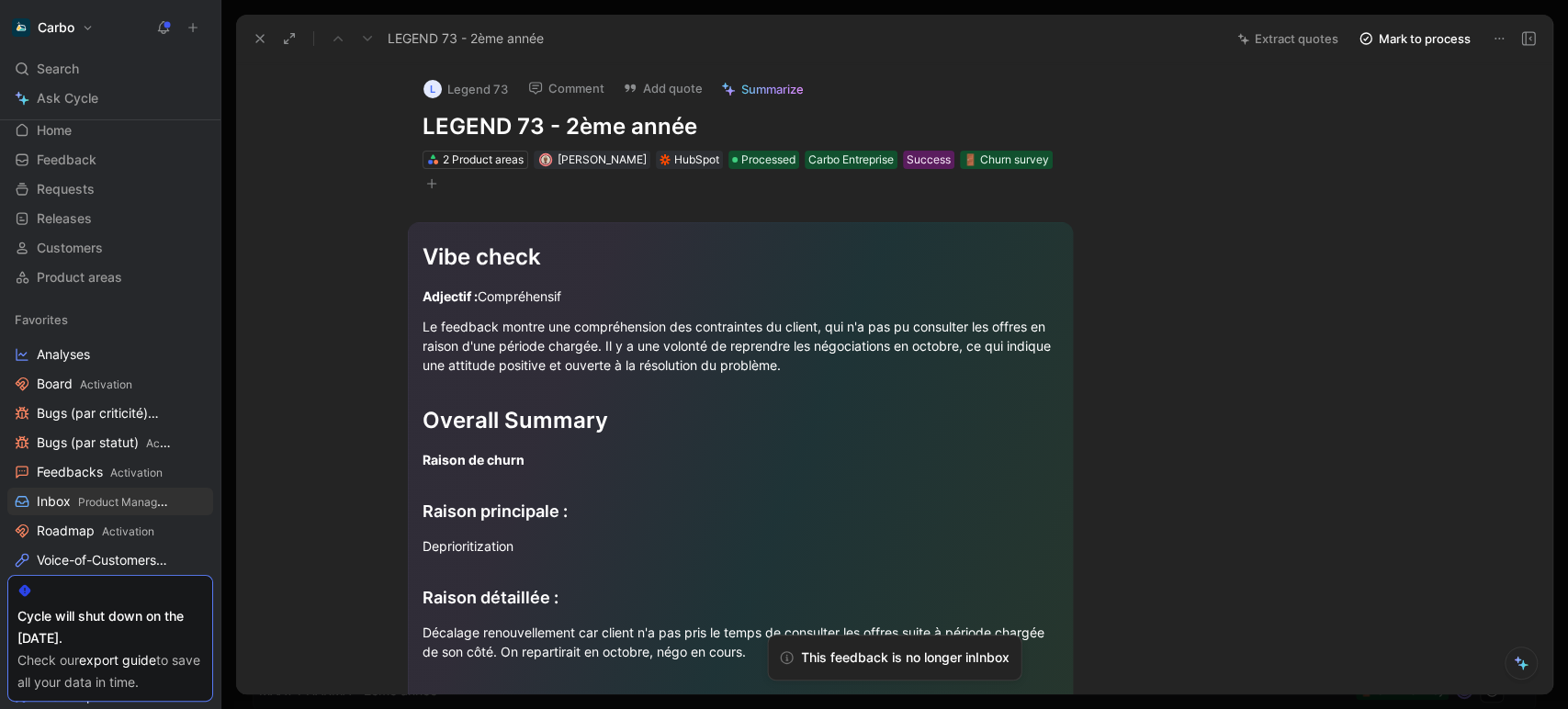
click at [267, 41] on icon at bounding box center [260, 38] width 15 height 15
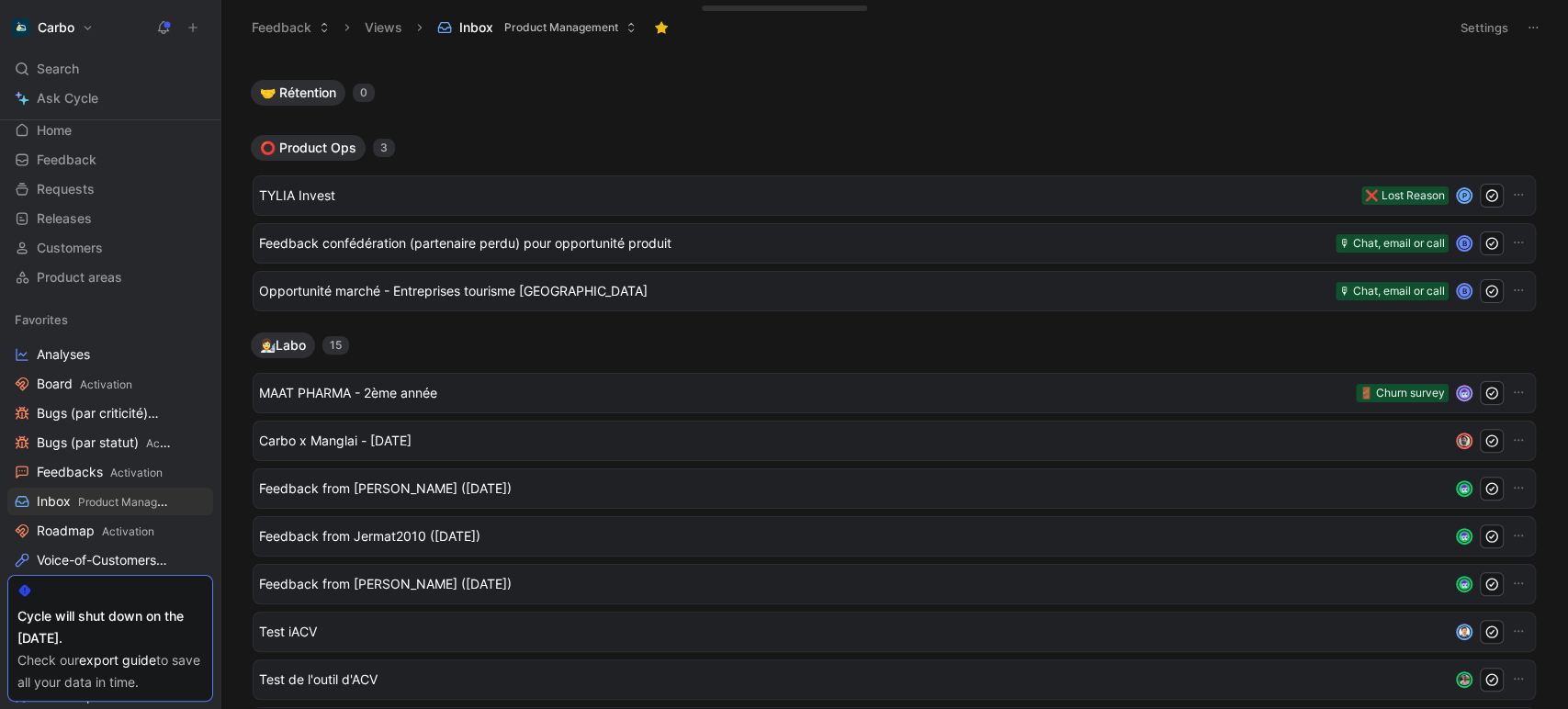
scroll to position [300, 0]
